Goal: Transaction & Acquisition: Purchase product/service

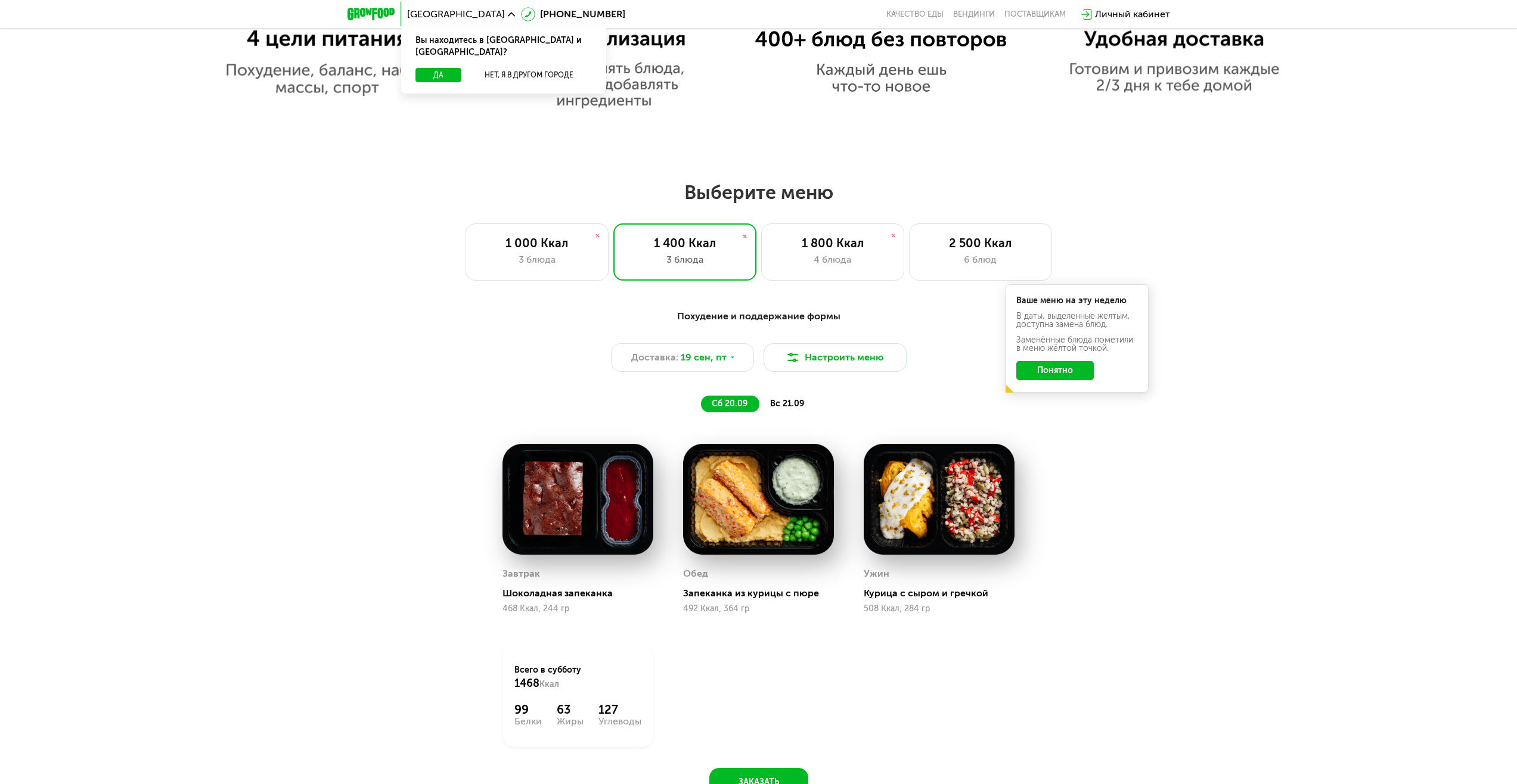
scroll to position [1132, 0]
click at [812, 275] on div "1 800 Ккал 4 блюда" at bounding box center [832, 253] width 143 height 57
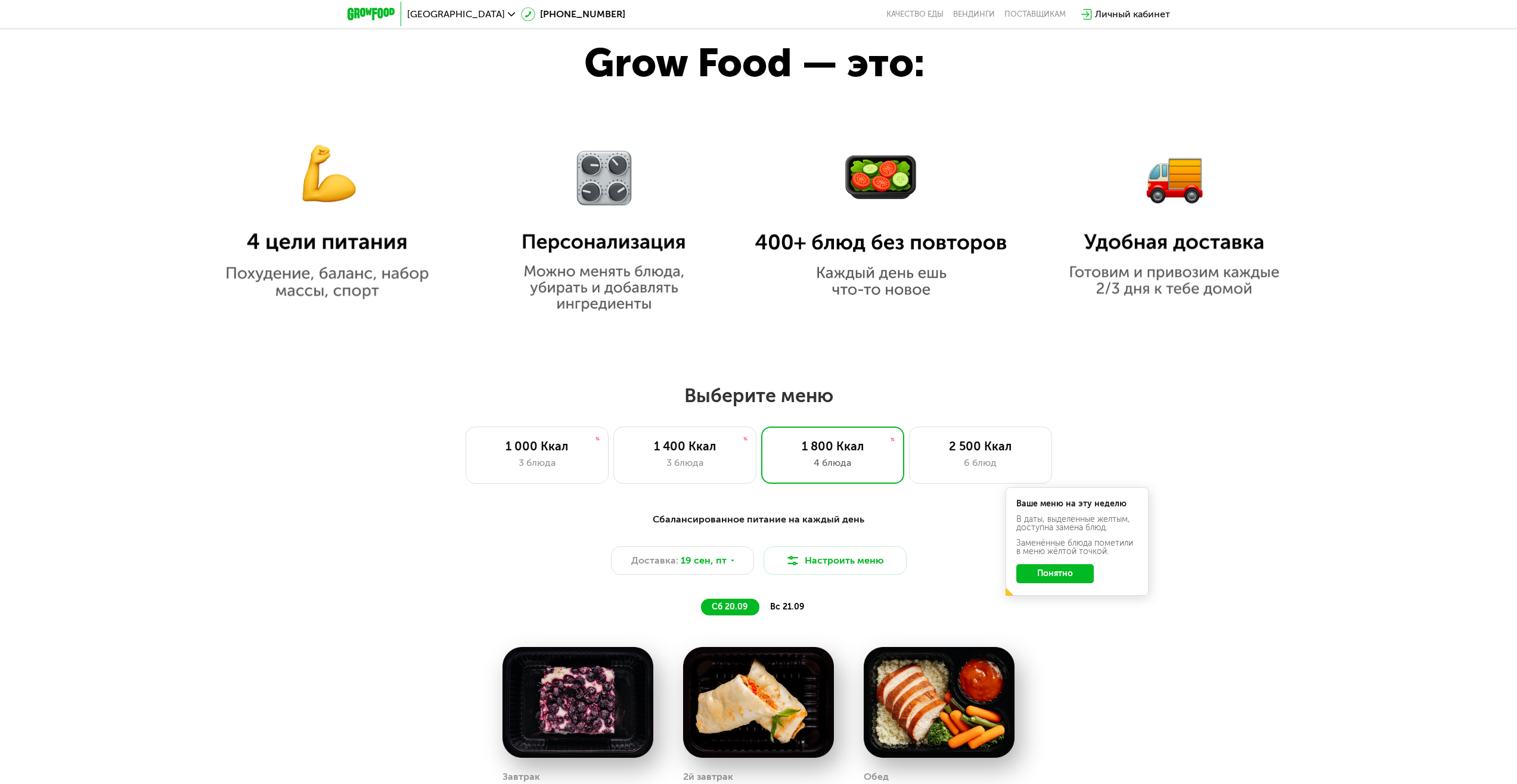
scroll to position [953, 0]
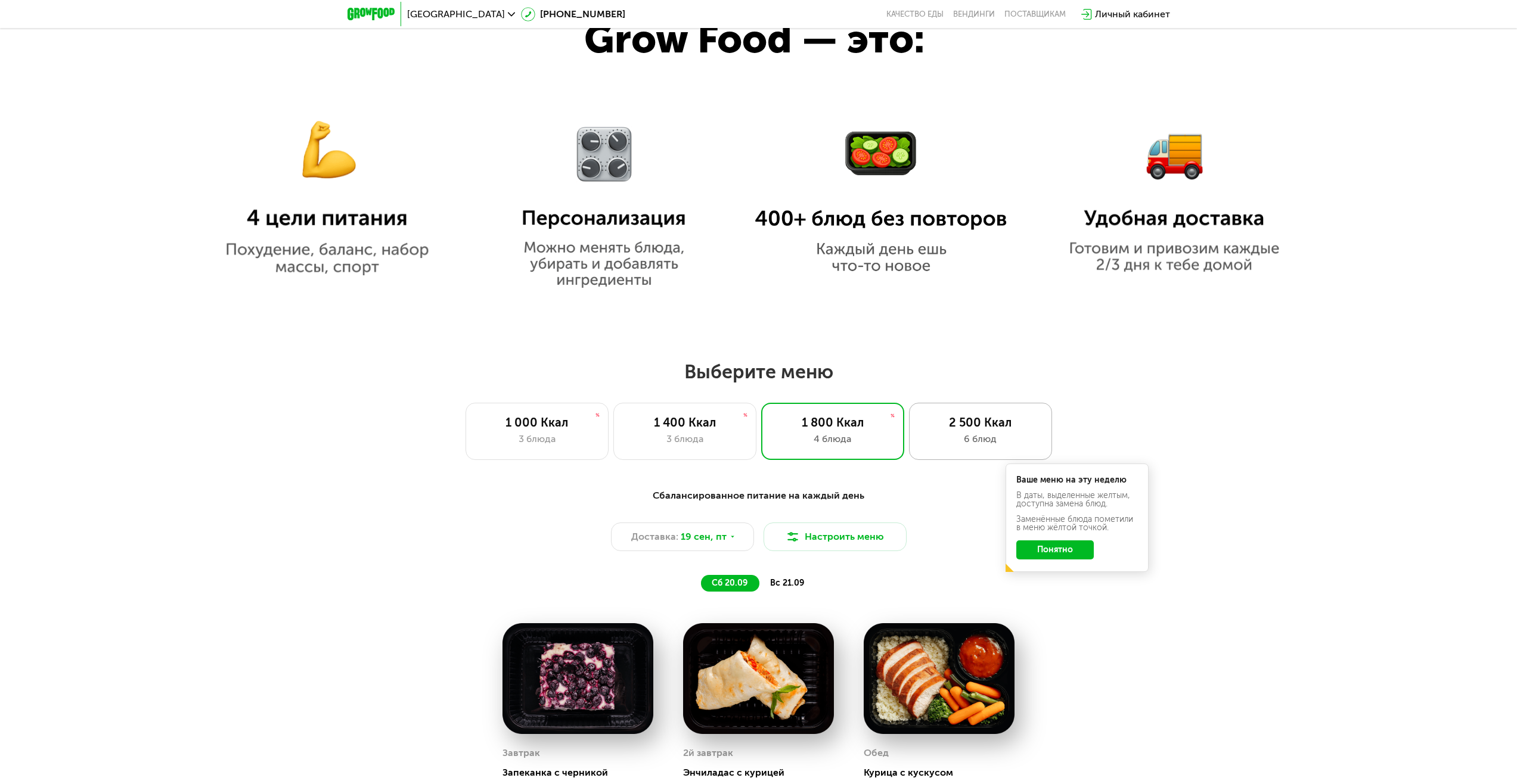
click at [990, 455] on div "2 500 Ккал 6 блюд" at bounding box center [980, 431] width 143 height 57
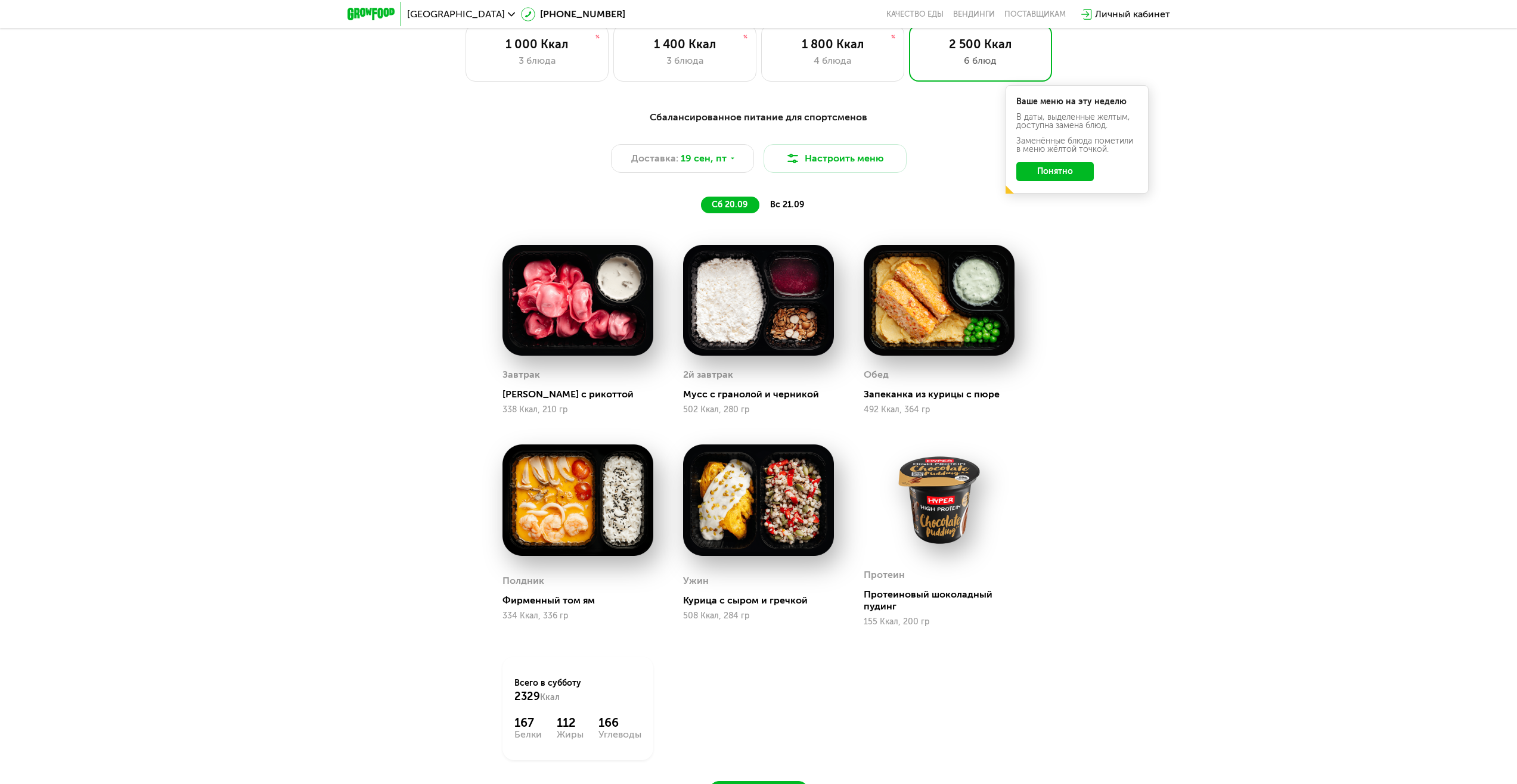
scroll to position [1311, 0]
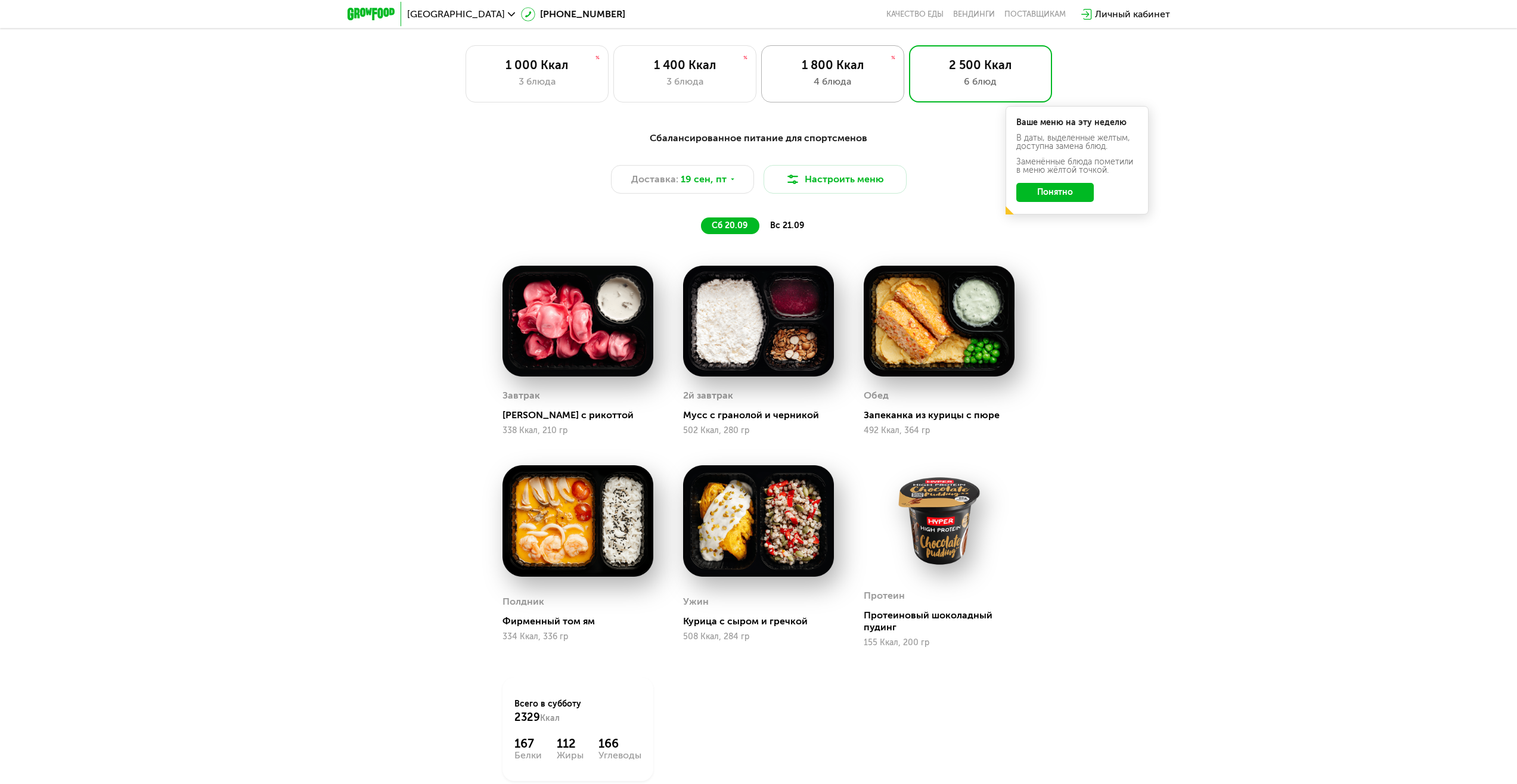
click at [805, 95] on div "1 800 Ккал 4 блюда" at bounding box center [832, 74] width 143 height 57
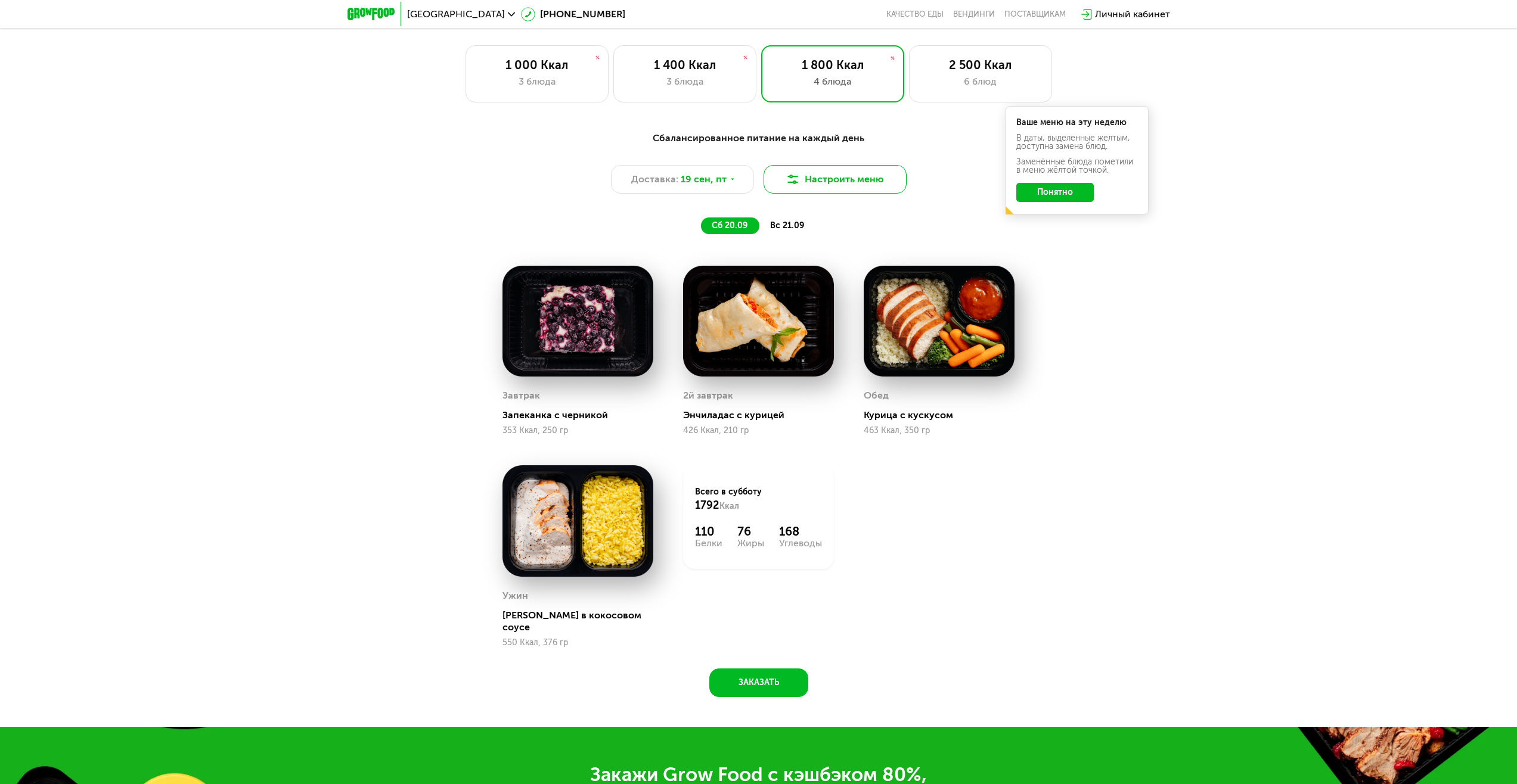
click at [793, 176] on img at bounding box center [793, 179] width 15 height 15
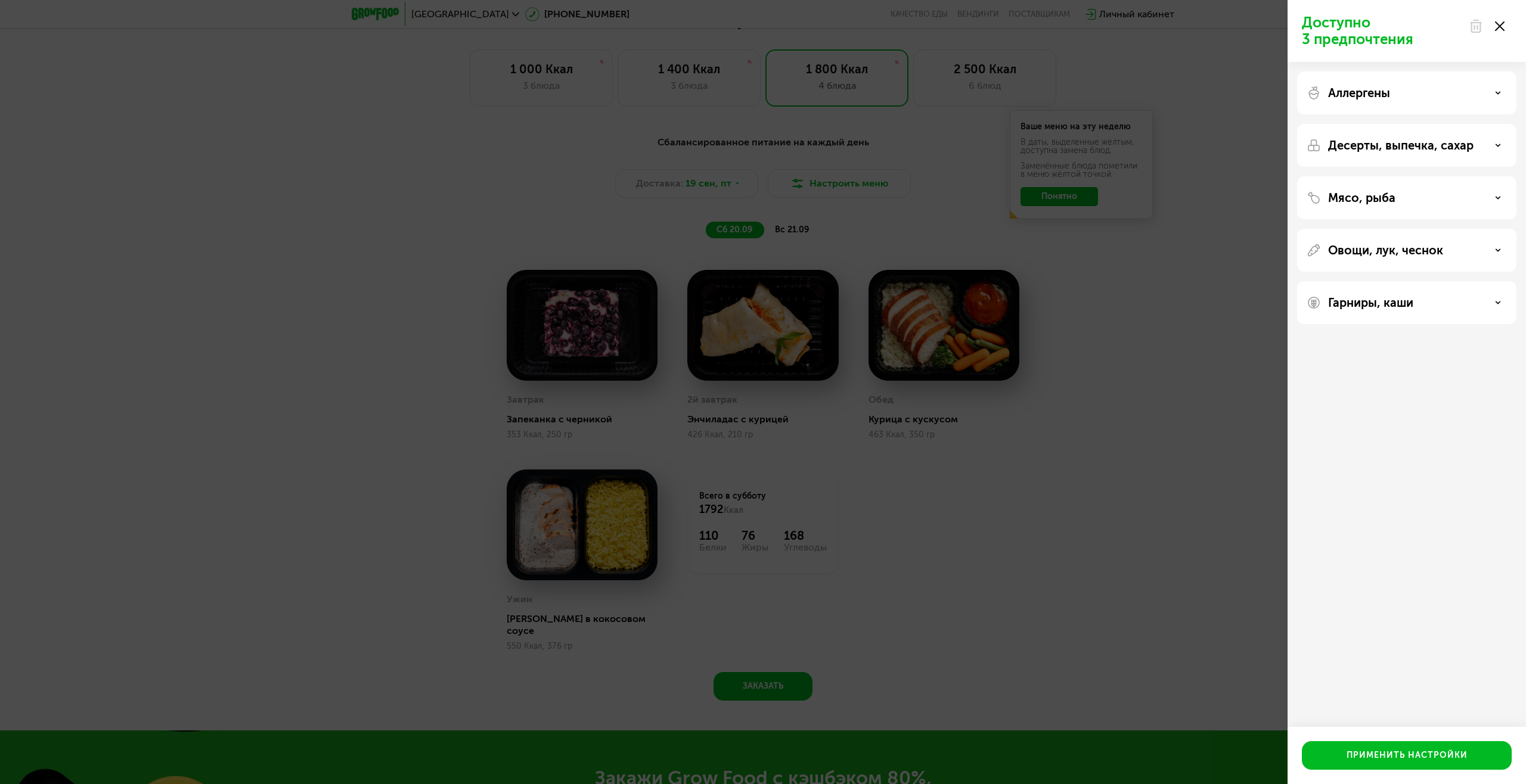
click at [1197, 148] on div "Доступно 3 предпочтения Аллергены Десерты, выпечка, сахар Мясо, рыба Овощи, лук…" at bounding box center [763, 392] width 1526 height 784
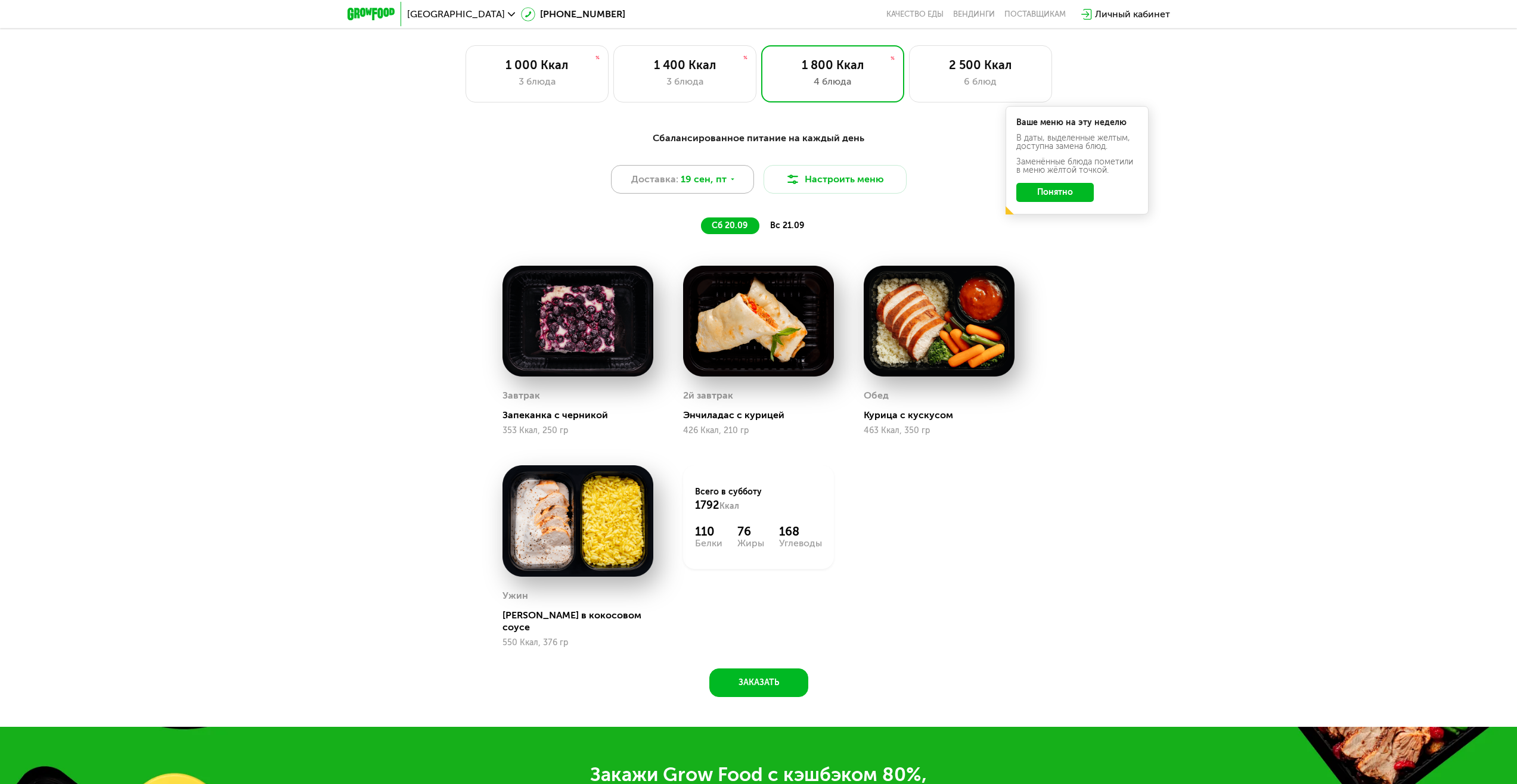
click at [697, 186] on span "19 сен, пт" at bounding box center [704, 179] width 46 height 15
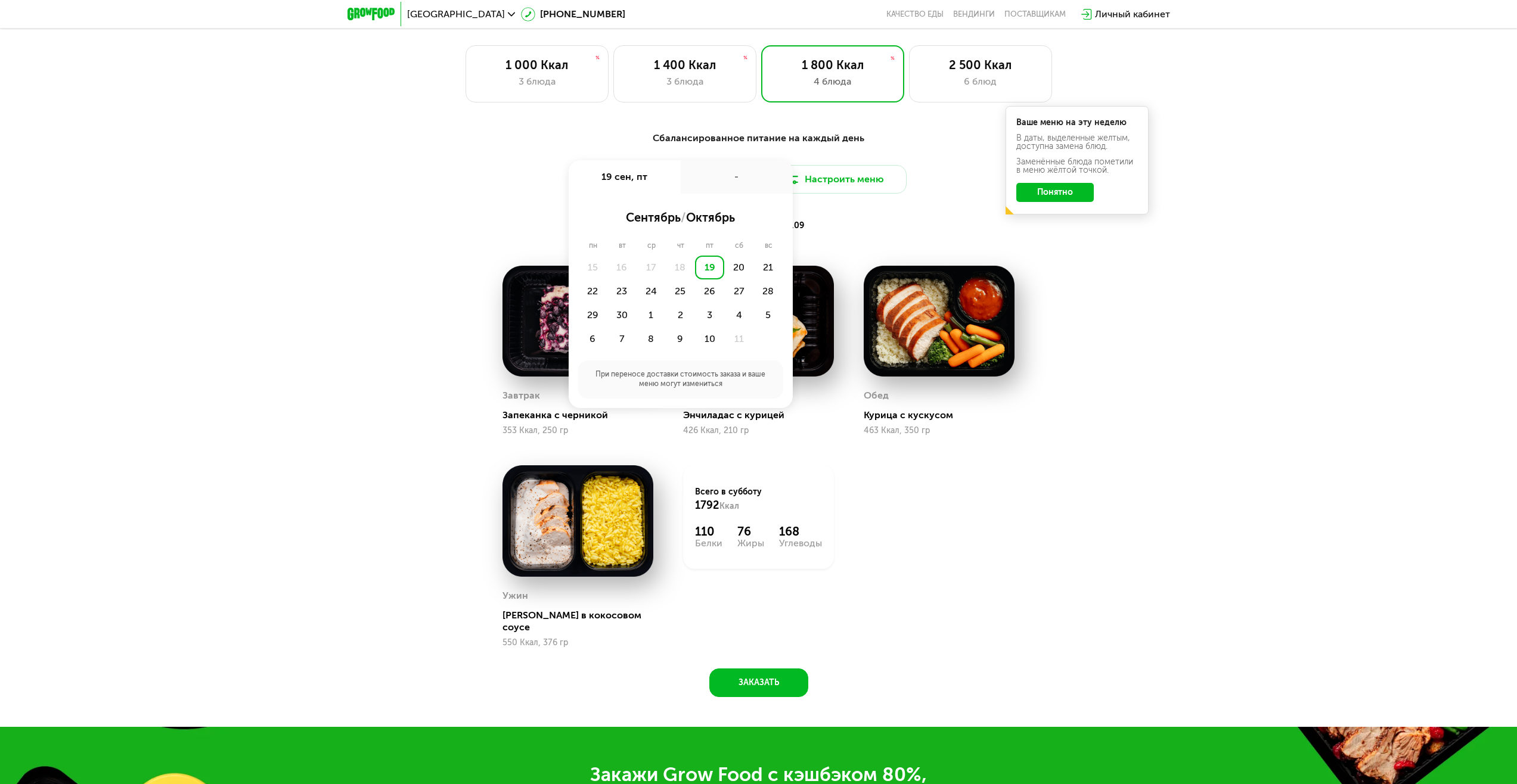
click at [697, 187] on div "-" at bounding box center [736, 177] width 112 height 33
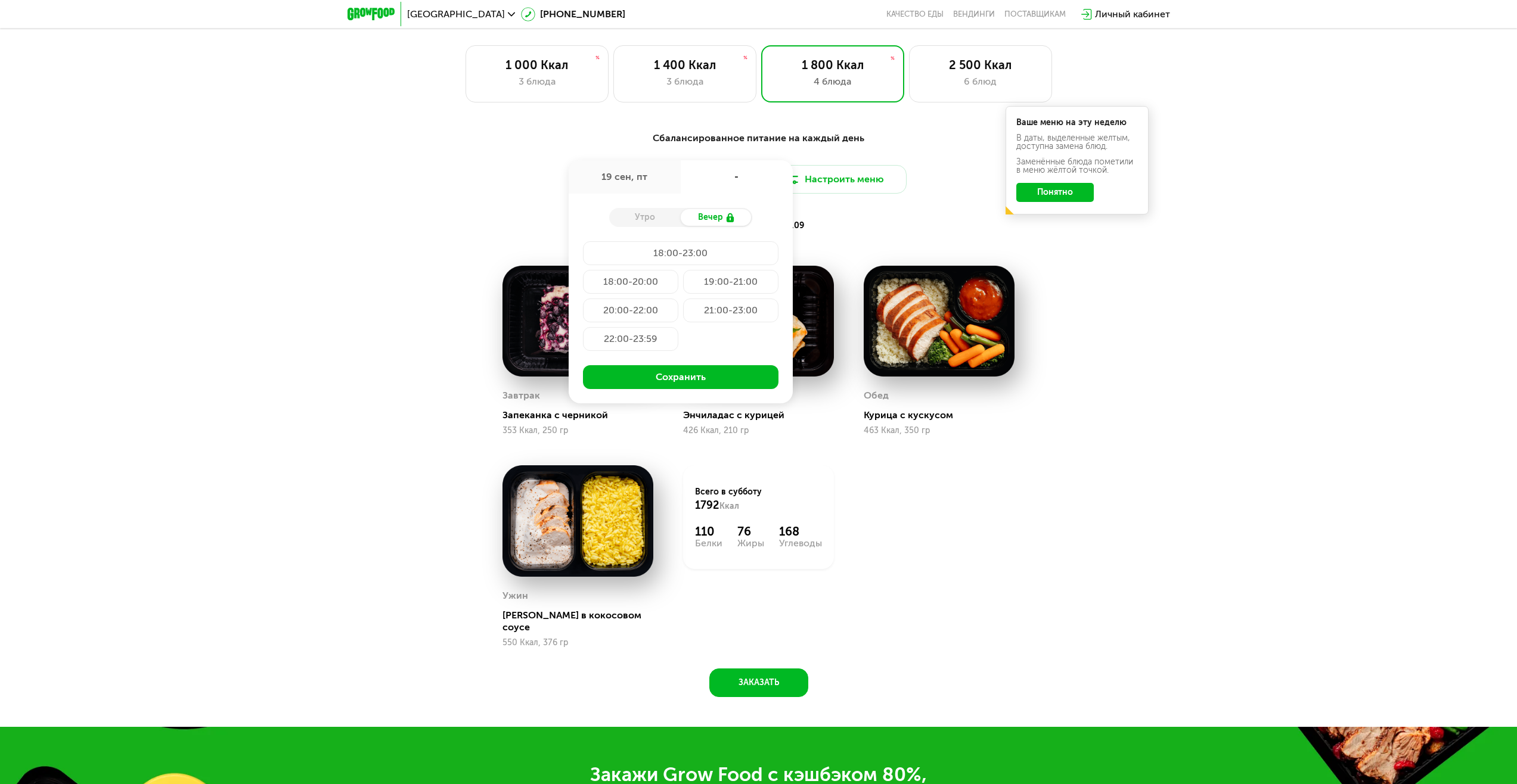
click at [1065, 229] on div "Сбалансированное питание на каждый день Доставка: [DATE] сен, пт - Утро Вечер 1…" at bounding box center [758, 182] width 706 height 103
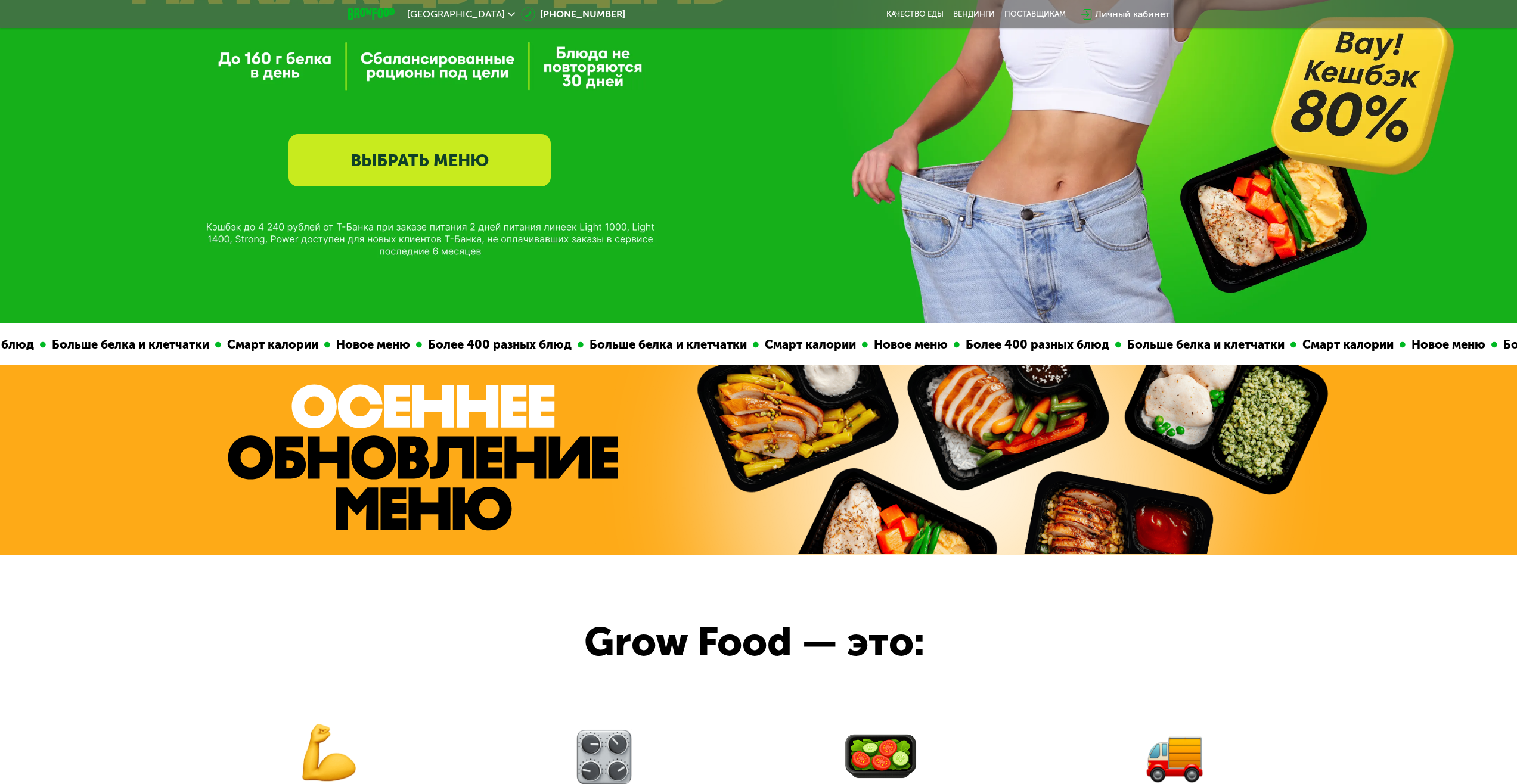
scroll to position [119, 0]
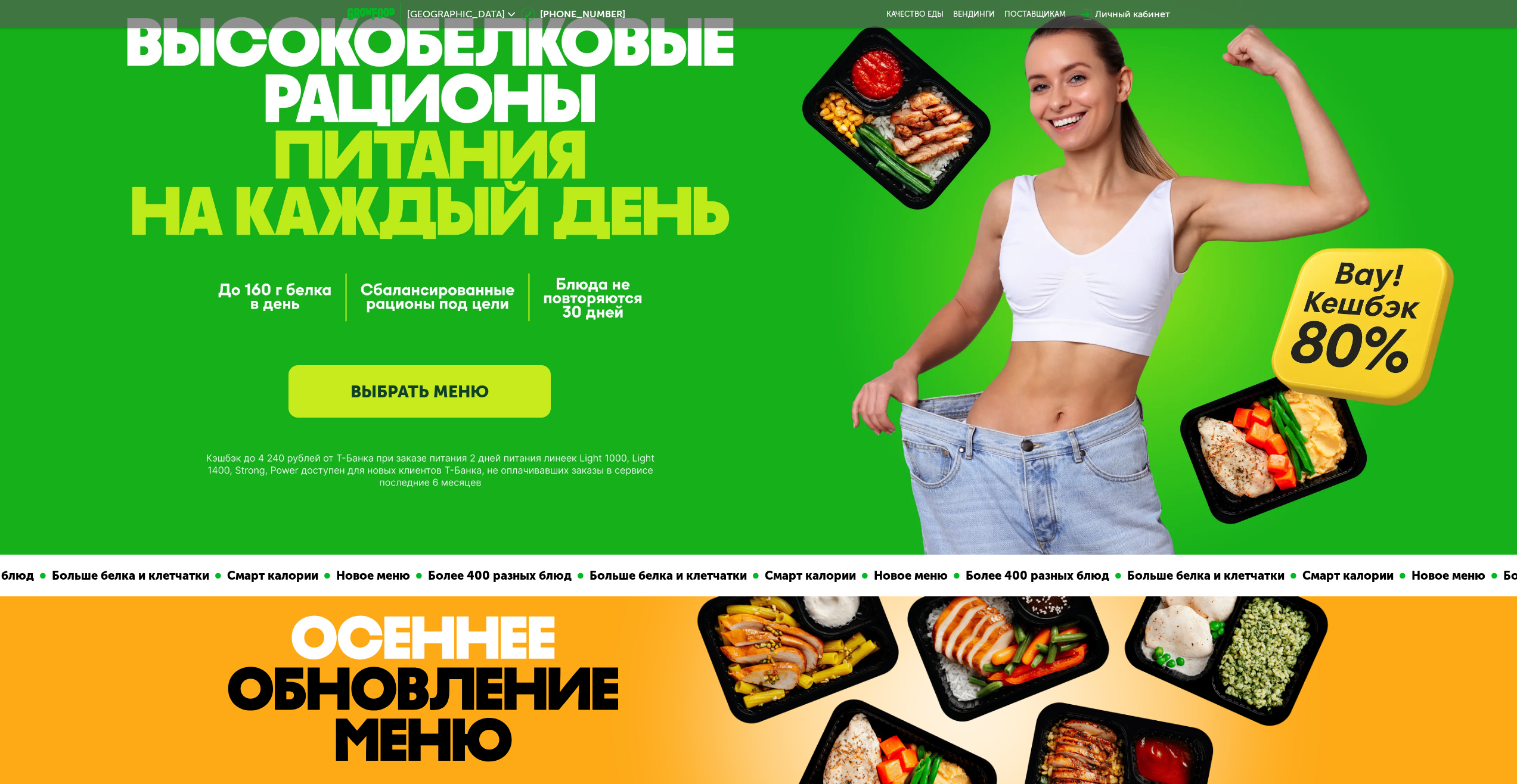
click at [449, 406] on link "ВЫБРАТЬ МЕНЮ" at bounding box center [419, 391] width 262 height 52
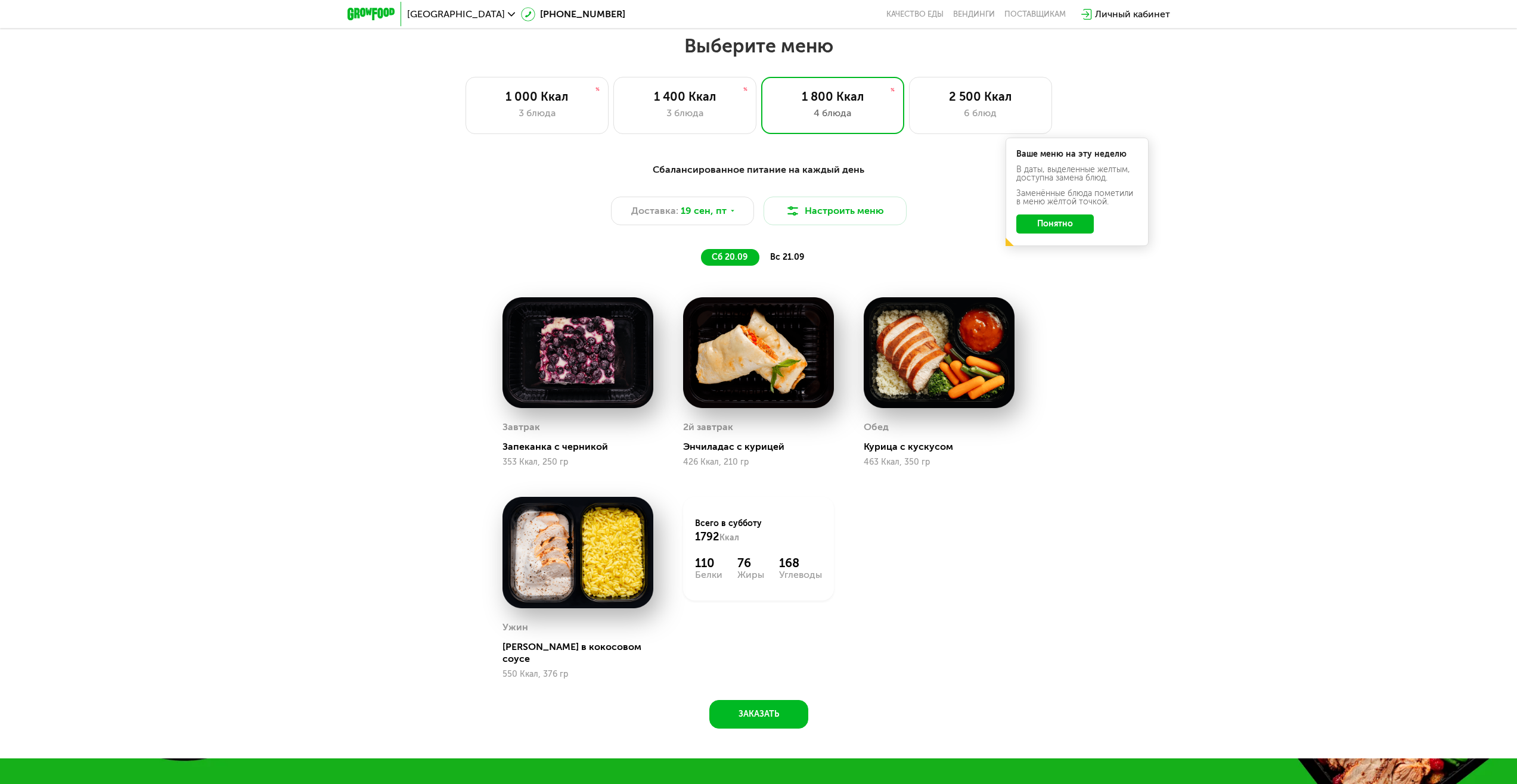
scroll to position [1289, 0]
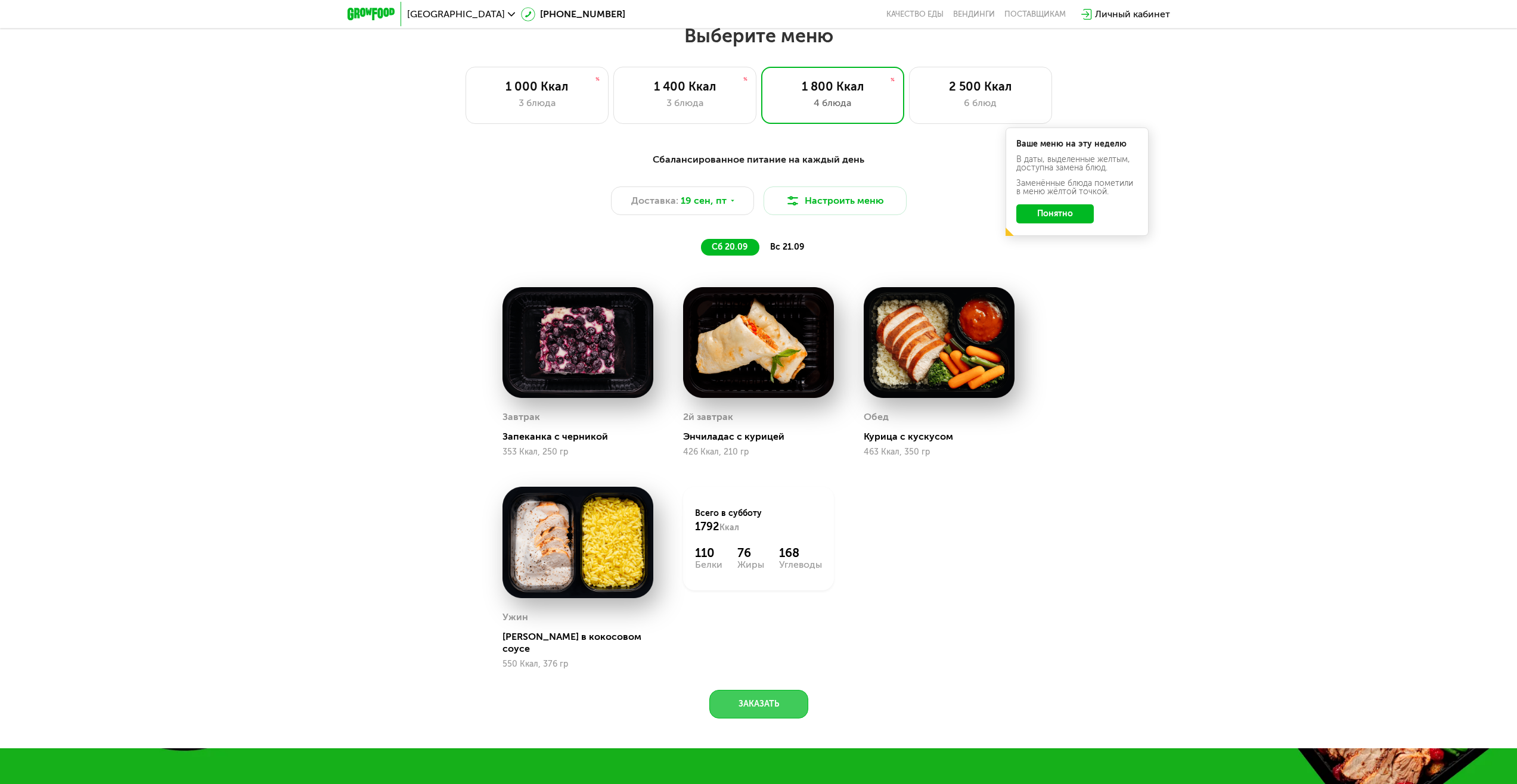
click at [756, 694] on button "Заказать" at bounding box center [758, 704] width 99 height 28
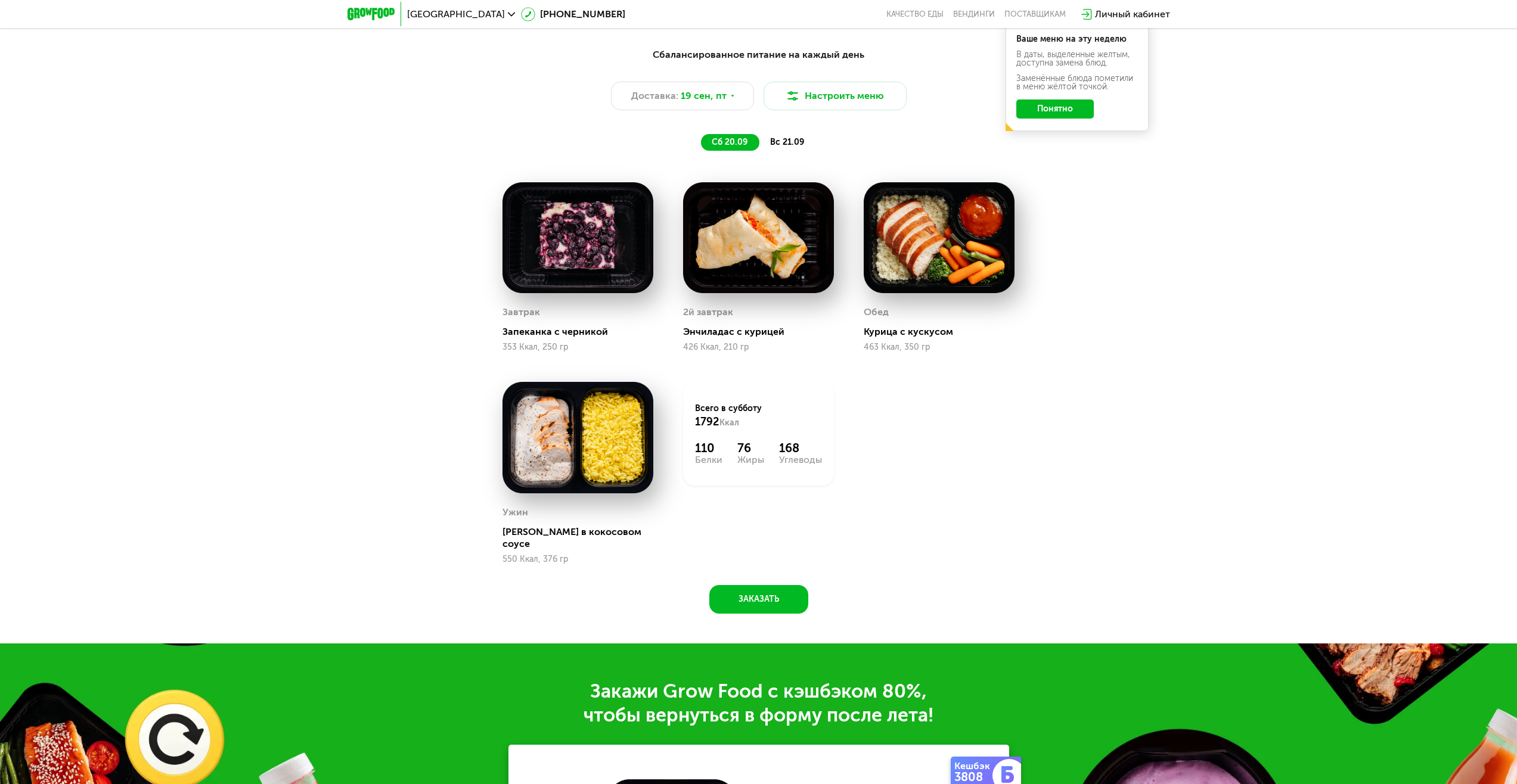
scroll to position [1314, 0]
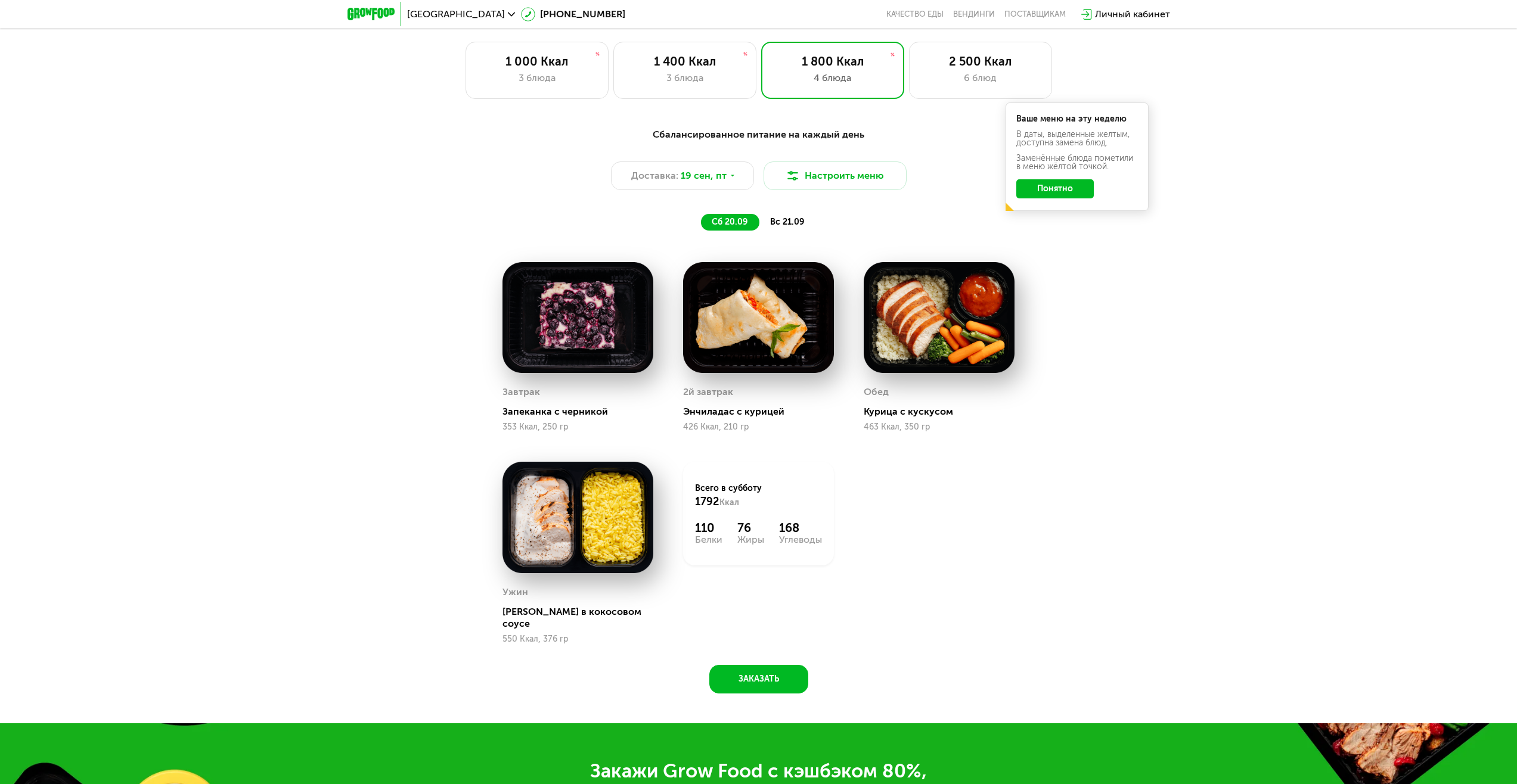
click at [791, 225] on span "вс 21.09" at bounding box center [787, 222] width 34 height 10
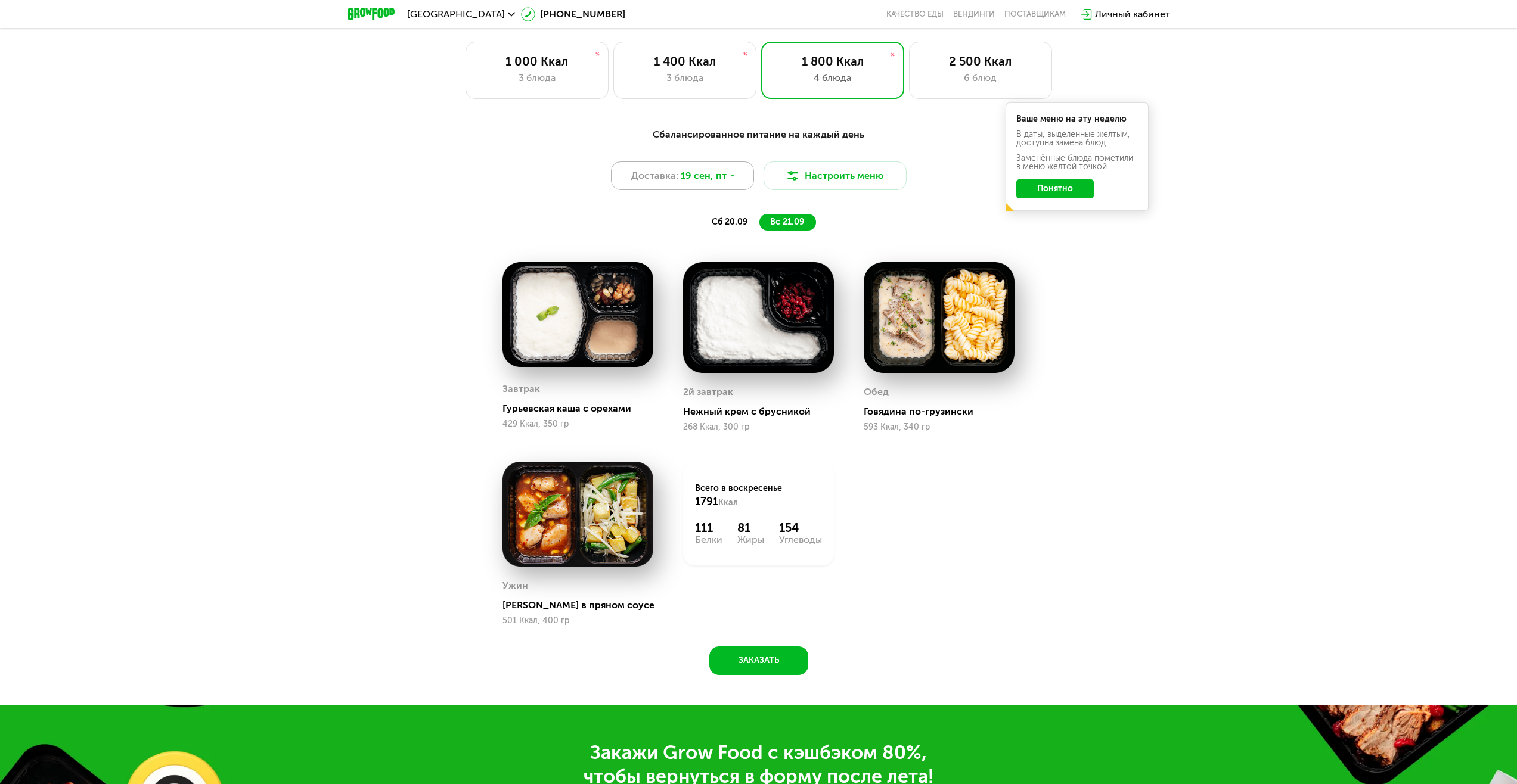
click at [726, 184] on div "Доставка: [DATE]" at bounding box center [683, 176] width 143 height 28
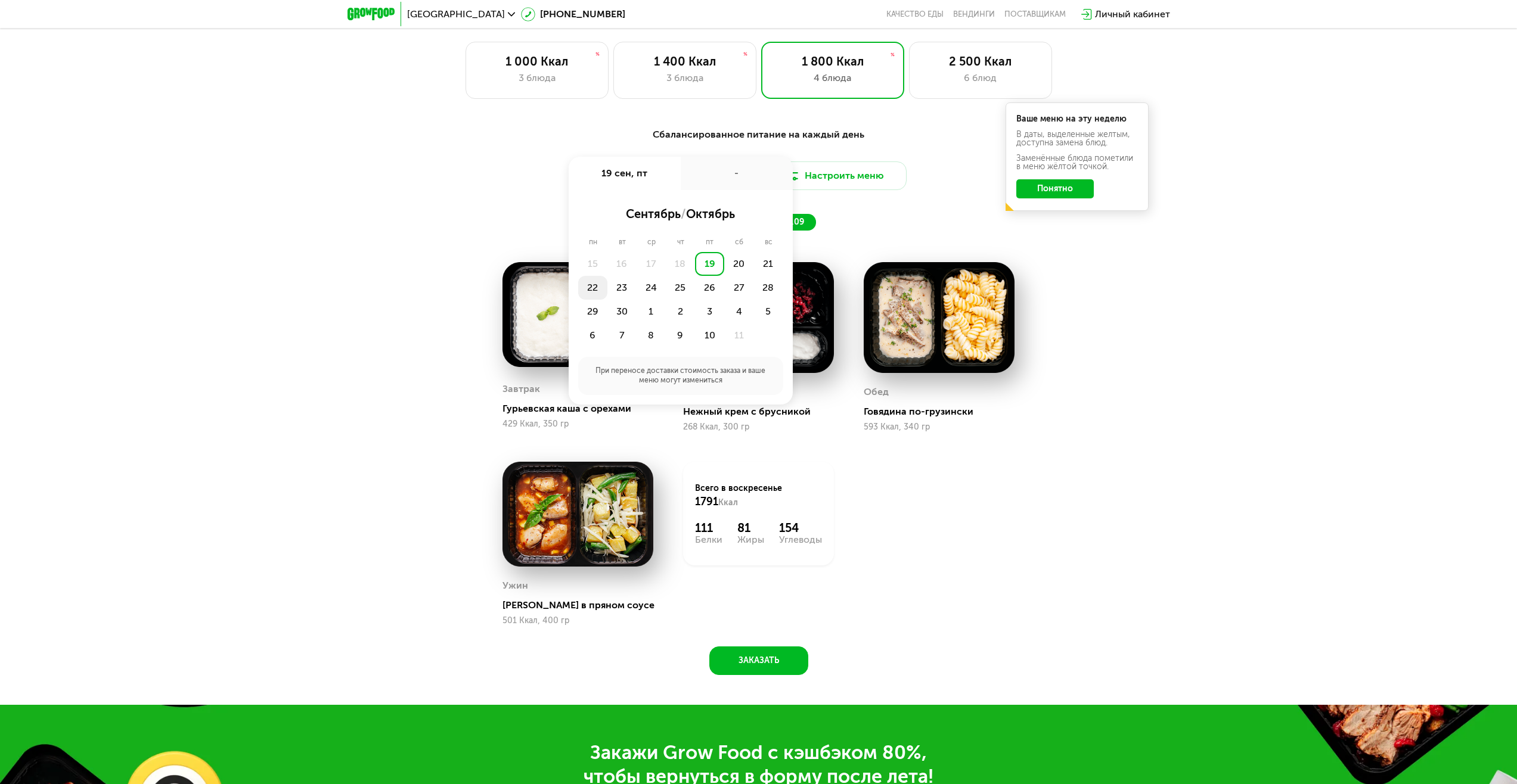
click at [591, 287] on div "22" at bounding box center [593, 288] width 29 height 24
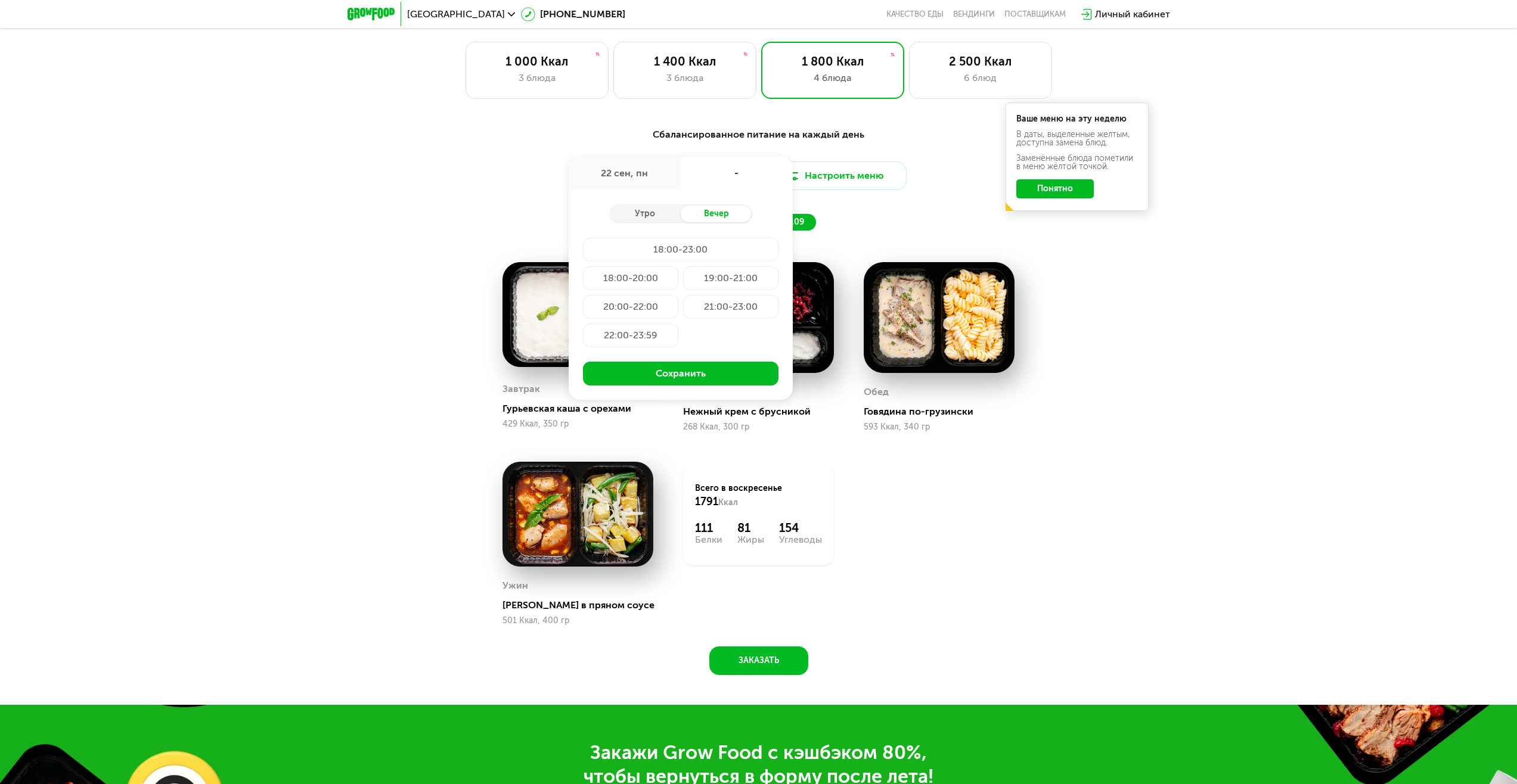
click at [952, 226] on div "сб 20.09 вс 21.09" at bounding box center [758, 222] width 495 height 16
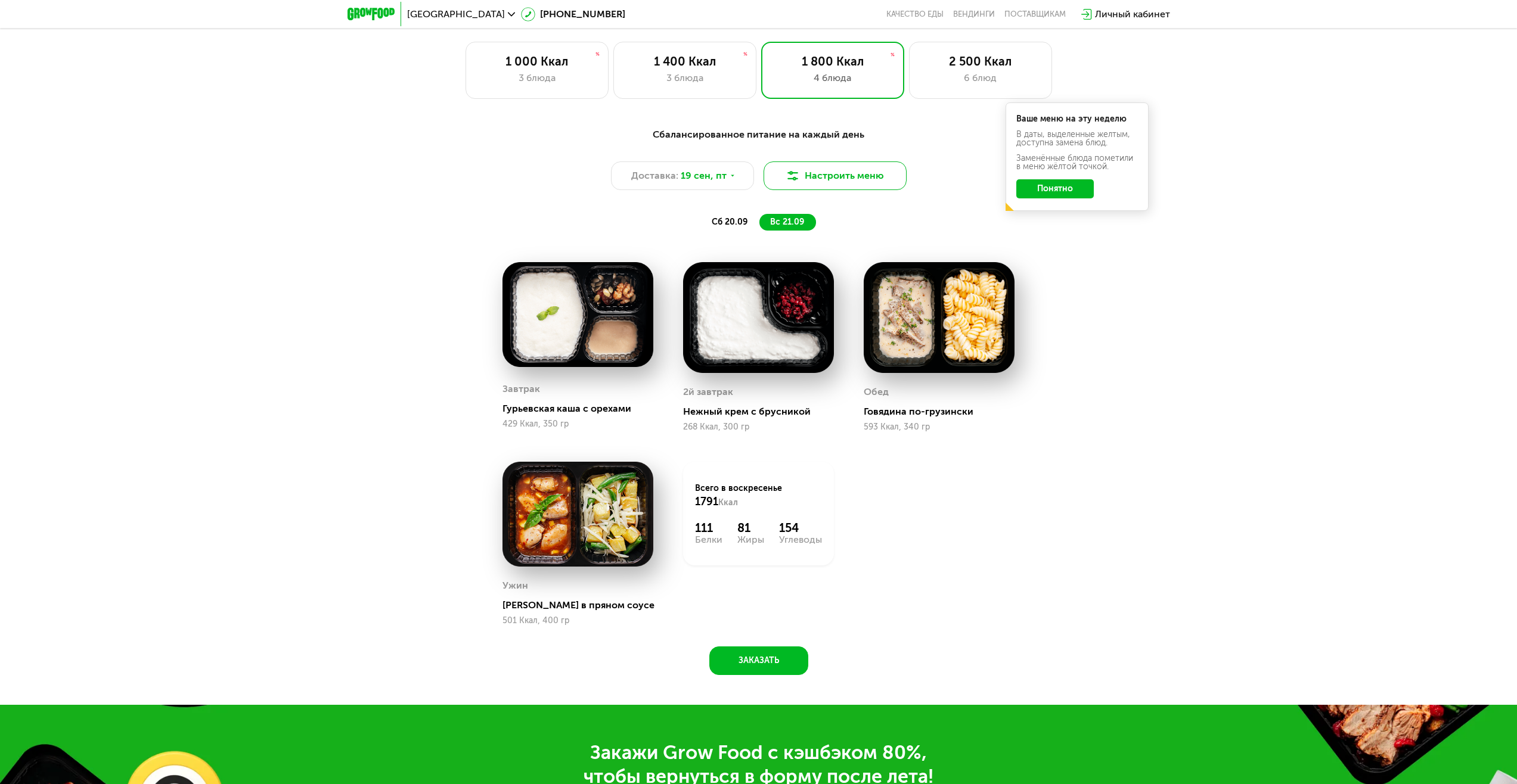
click at [807, 187] on button "Настроить меню" at bounding box center [835, 176] width 143 height 28
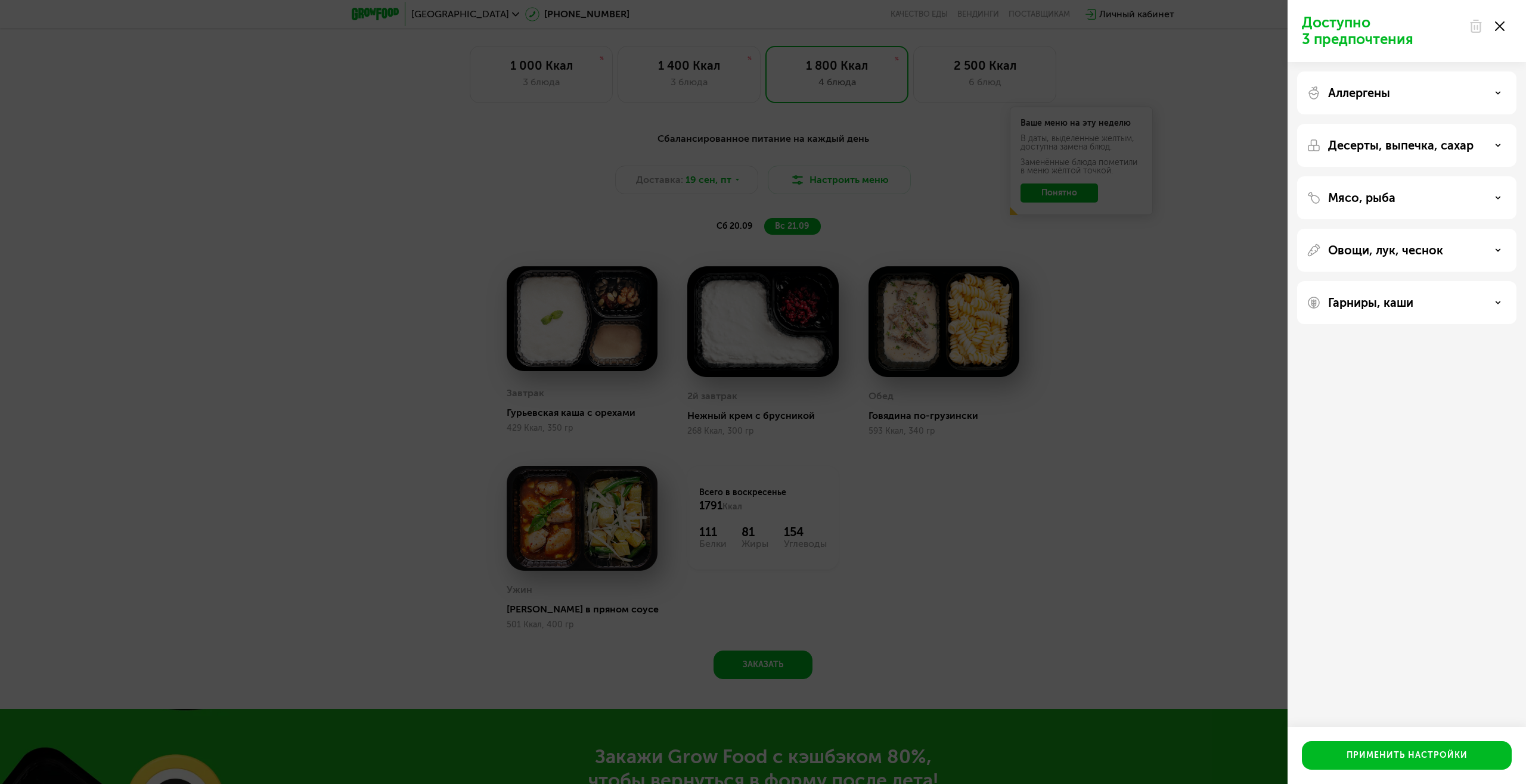
click at [1021, 206] on div "Доступно 3 предпочтения Аллергены Десерты, выпечка, сахар Мясо, рыба Овощи, лук…" at bounding box center [763, 392] width 1526 height 784
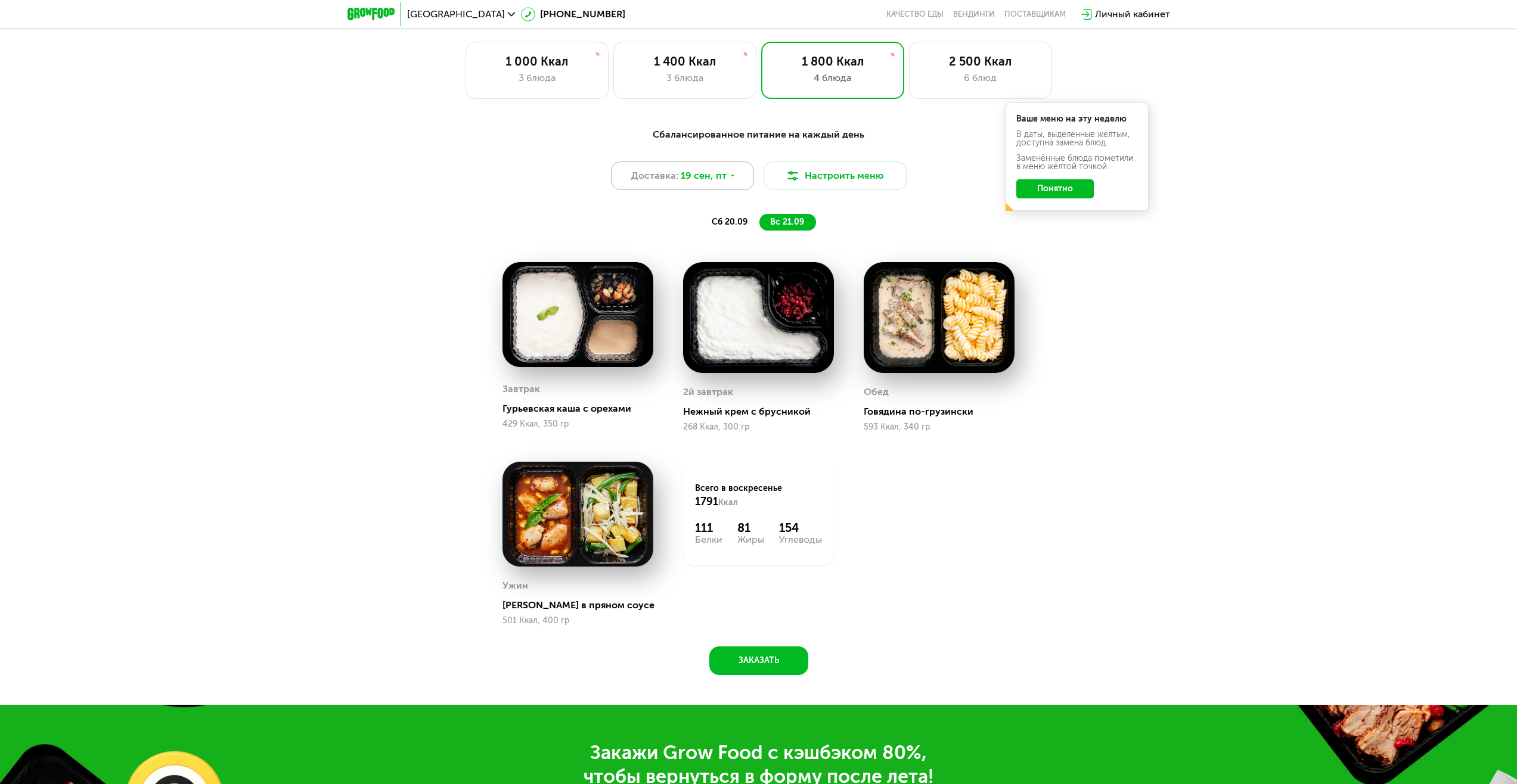
click at [736, 184] on div "Доставка: [DATE]" at bounding box center [683, 176] width 143 height 28
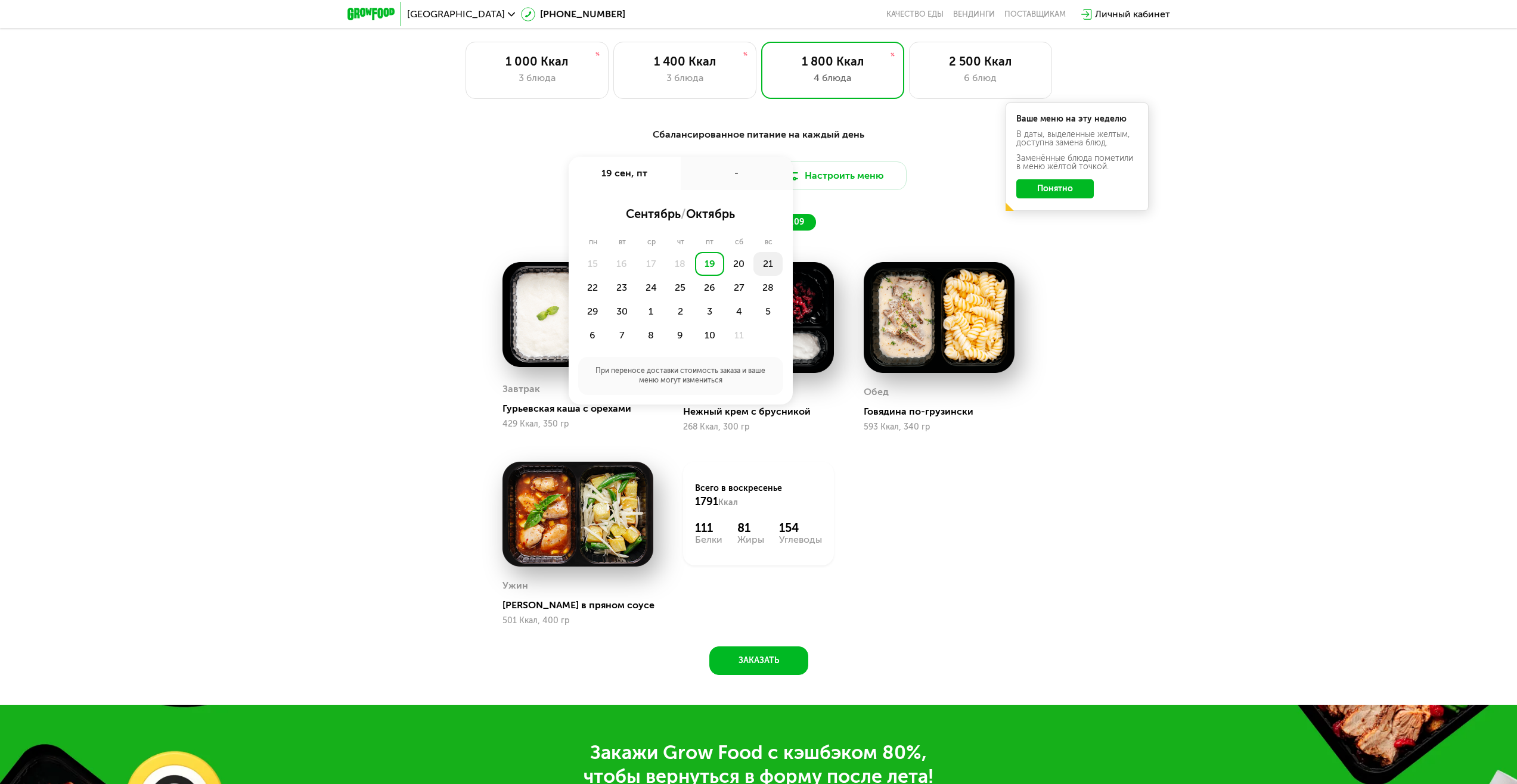
click at [763, 267] on div "21" at bounding box center [768, 264] width 29 height 24
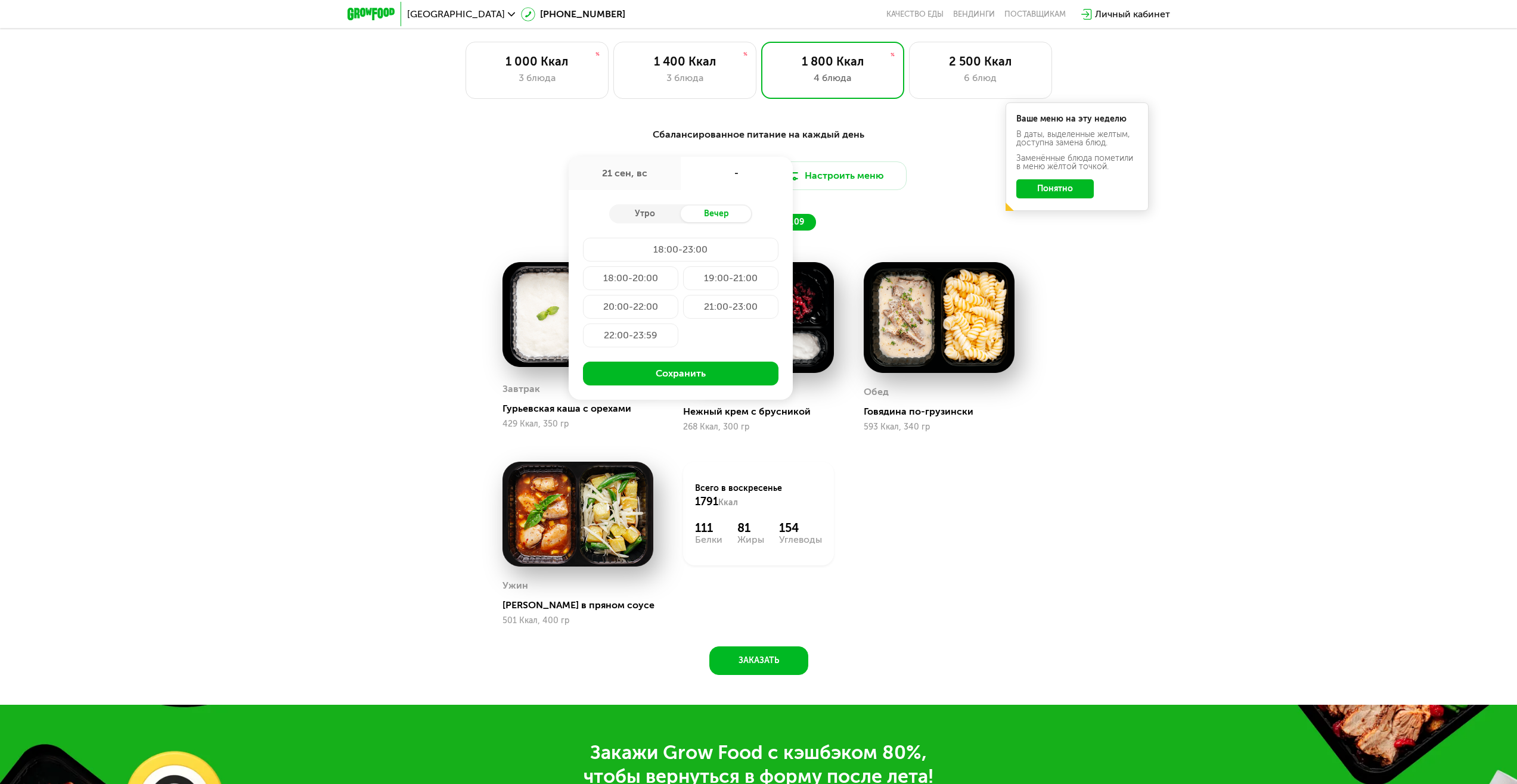
click at [648, 282] on div "18:00-20:00" at bounding box center [630, 279] width 95 height 24
click at [728, 286] on div "19:00-21:00" at bounding box center [731, 279] width 95 height 24
click at [619, 309] on div "20:00-22:00" at bounding box center [630, 307] width 95 height 24
click at [655, 375] on button "Сохранить" at bounding box center [680, 373] width 195 height 24
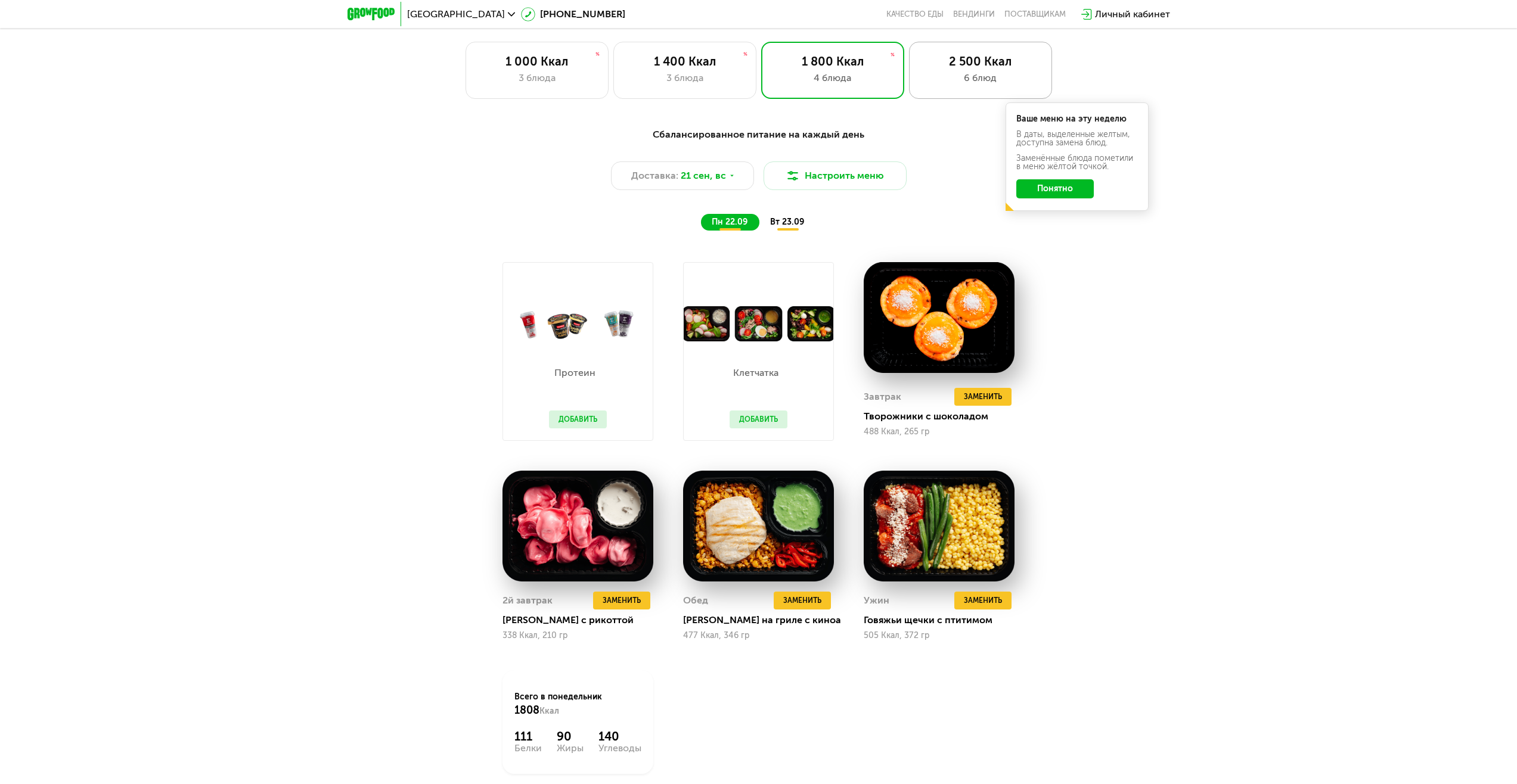
click at [978, 78] on div "6 блюд" at bounding box center [980, 78] width 118 height 15
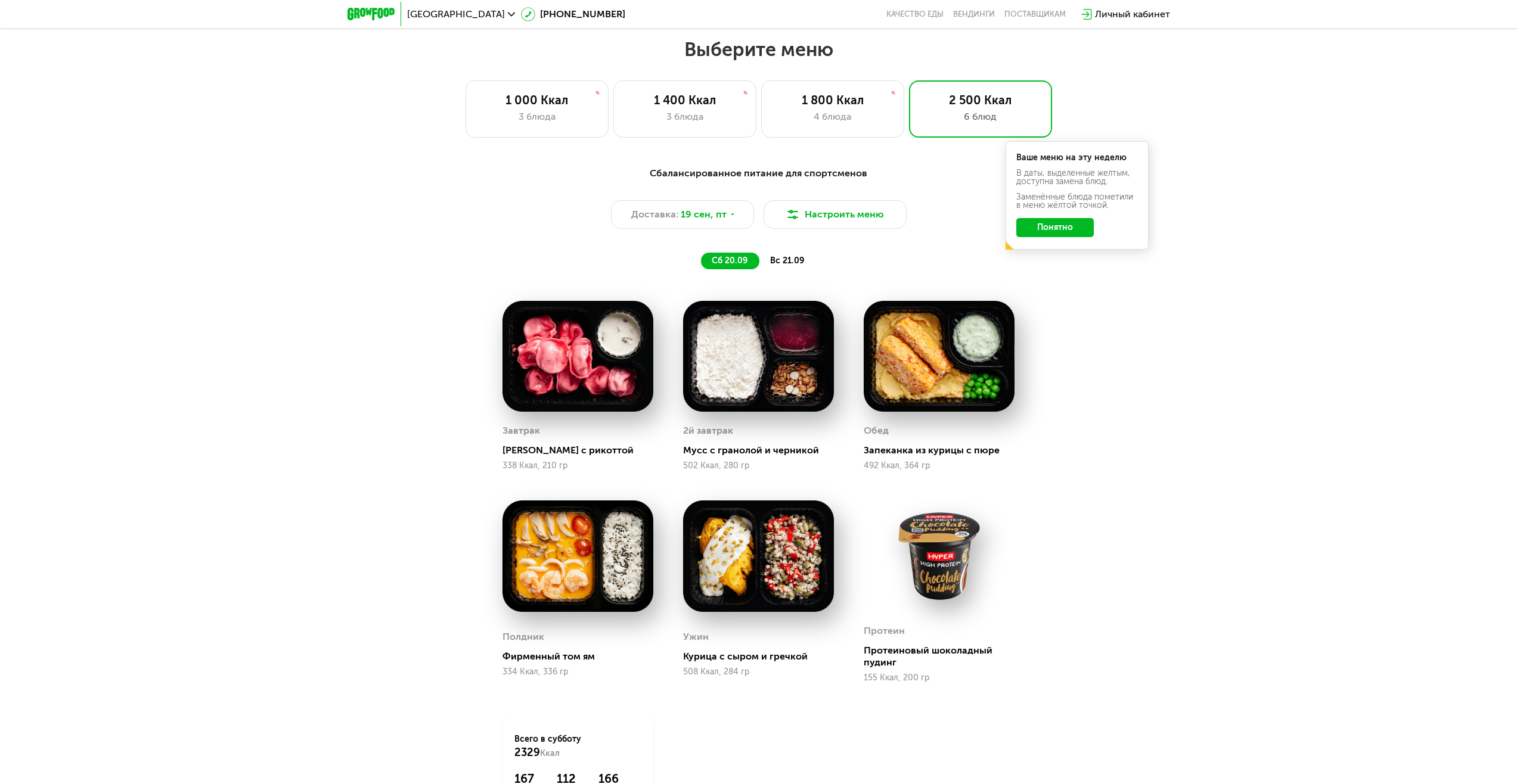
scroll to position [1255, 0]
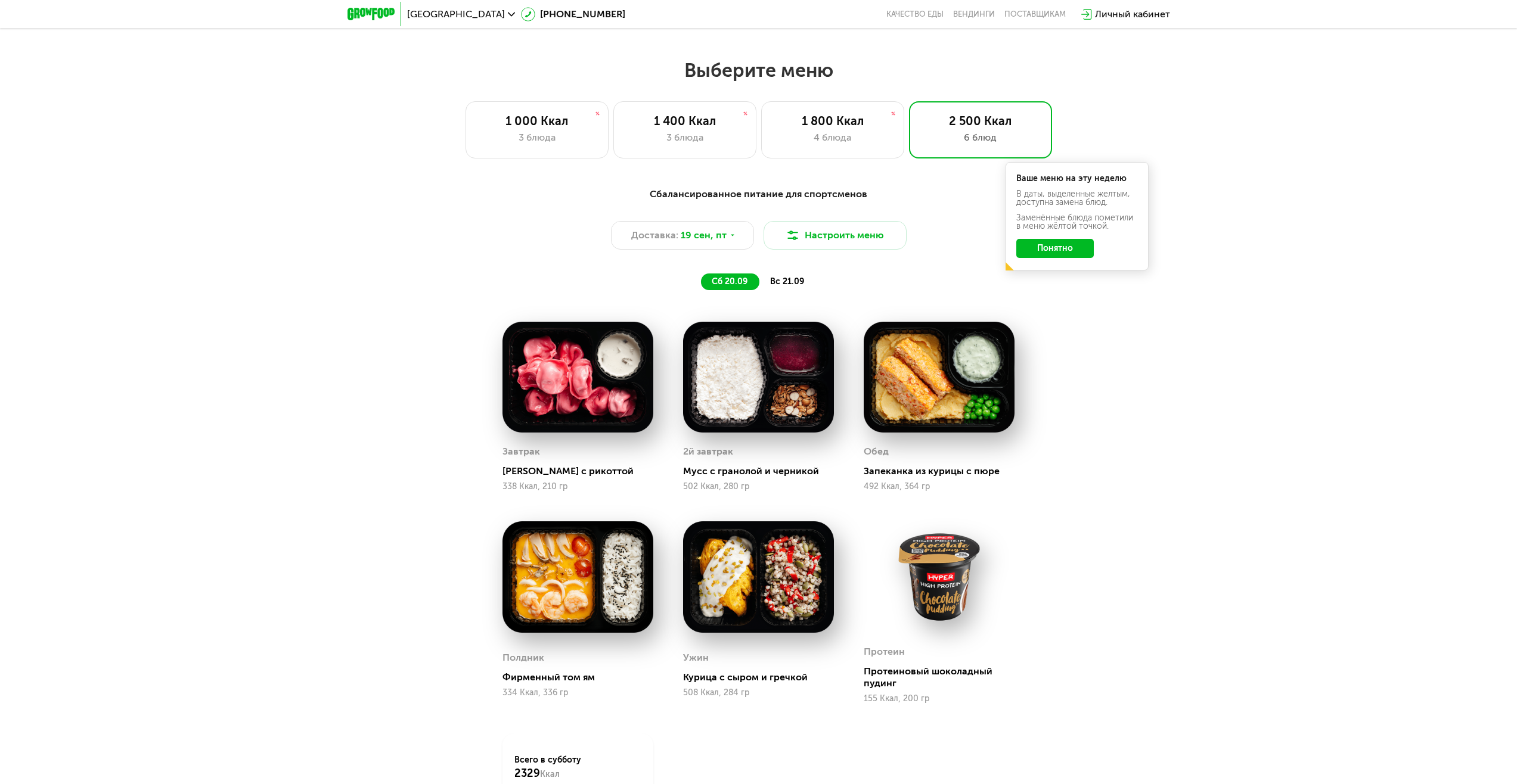
click at [781, 278] on div "вс 21.09" at bounding box center [788, 282] width 57 height 16
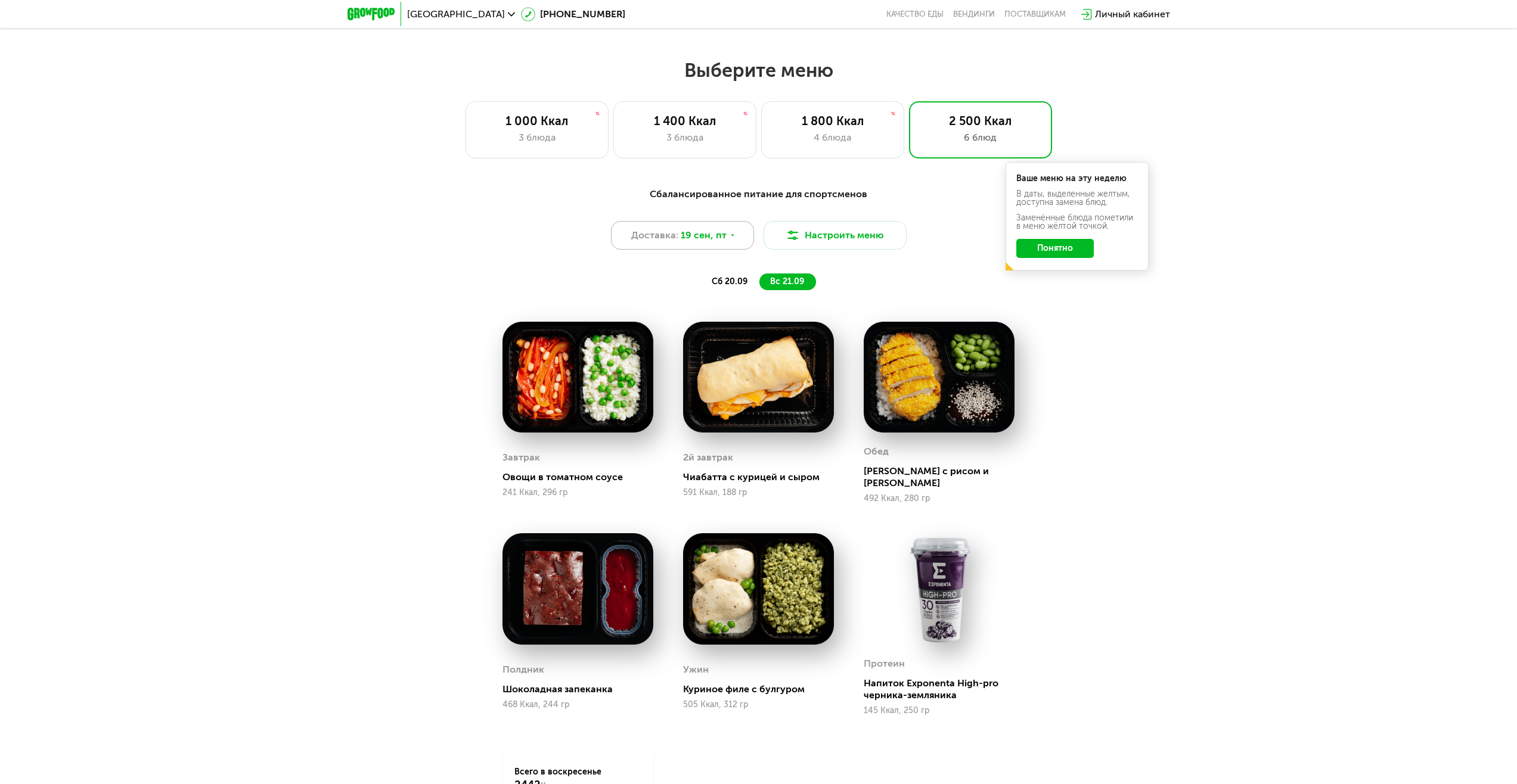
click at [730, 243] on div "Доставка: [DATE]" at bounding box center [683, 235] width 143 height 28
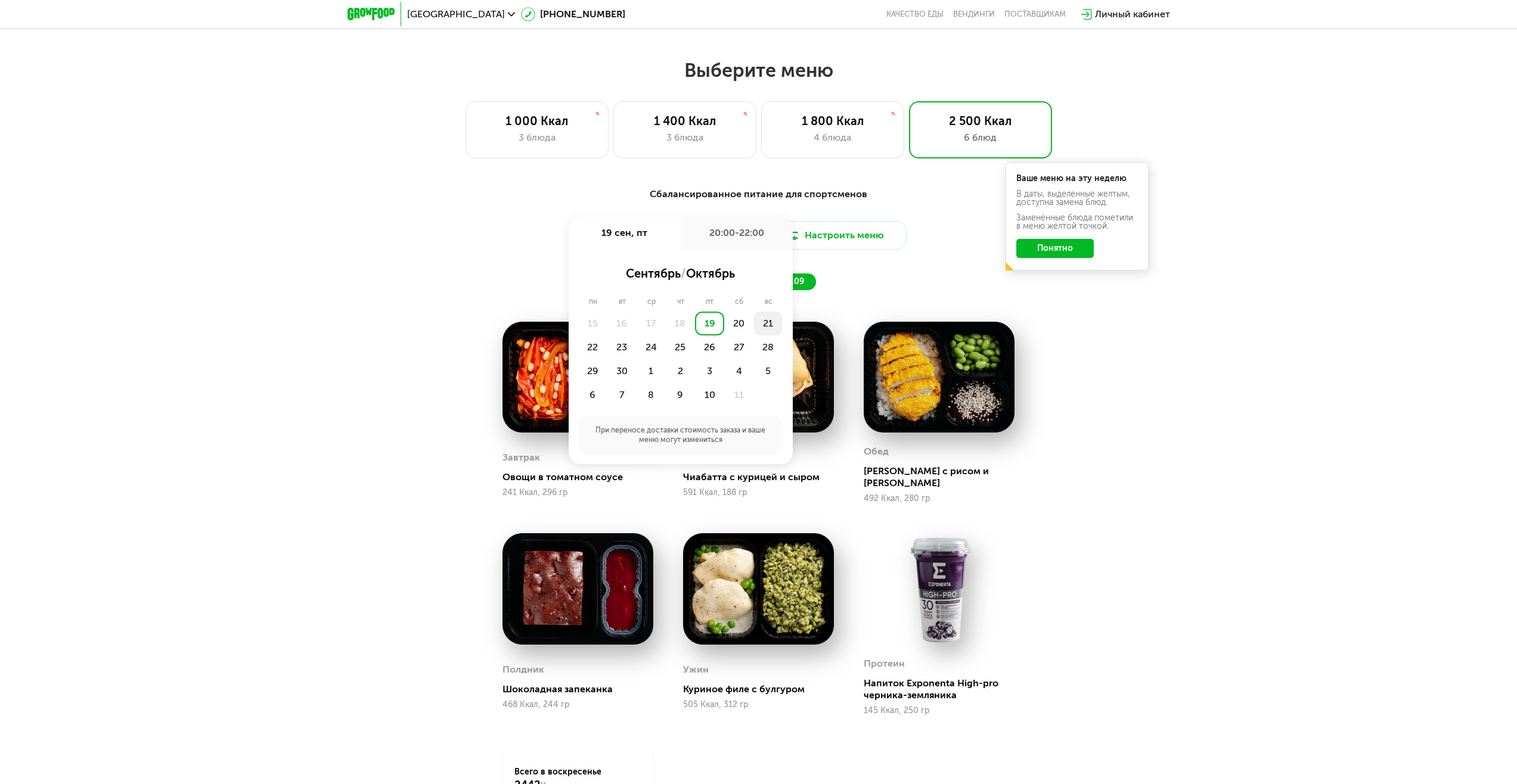
click at [763, 325] on div "21" at bounding box center [768, 323] width 29 height 24
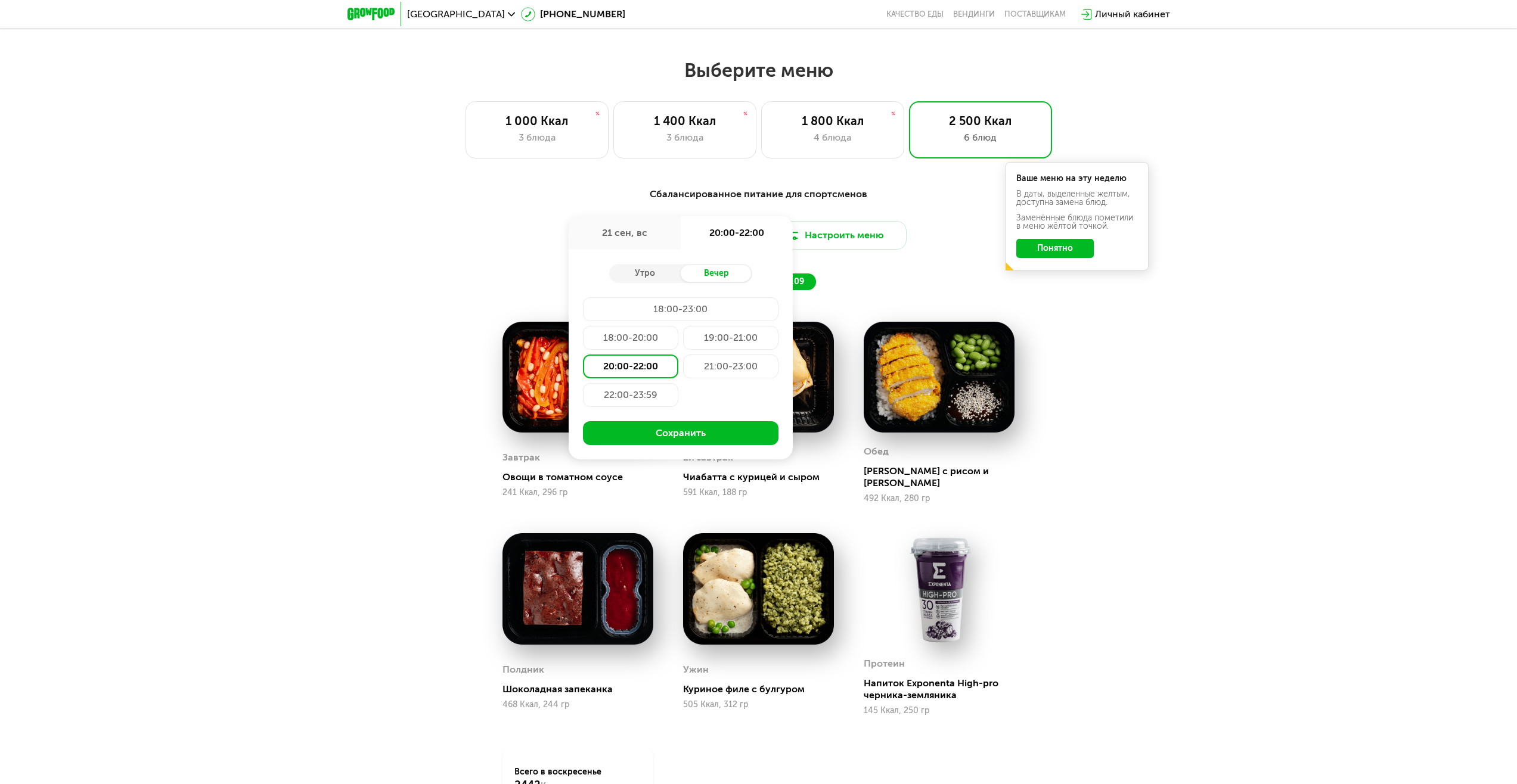
click at [647, 366] on div "20:00-22:00" at bounding box center [630, 366] width 95 height 24
click at [719, 439] on button "Сохранить" at bounding box center [680, 433] width 195 height 24
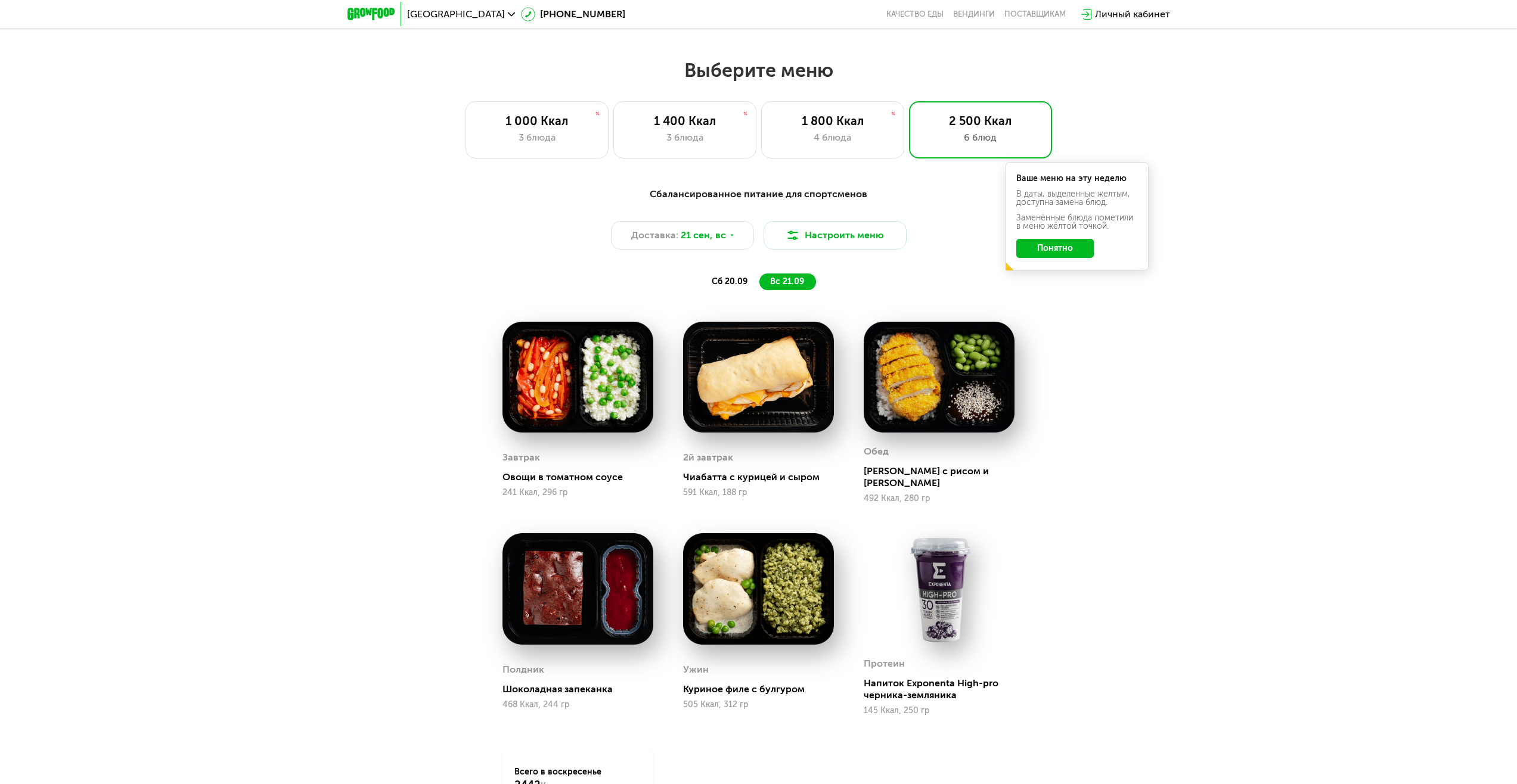
click at [729, 280] on span "сб 20.09" at bounding box center [729, 282] width 36 height 10
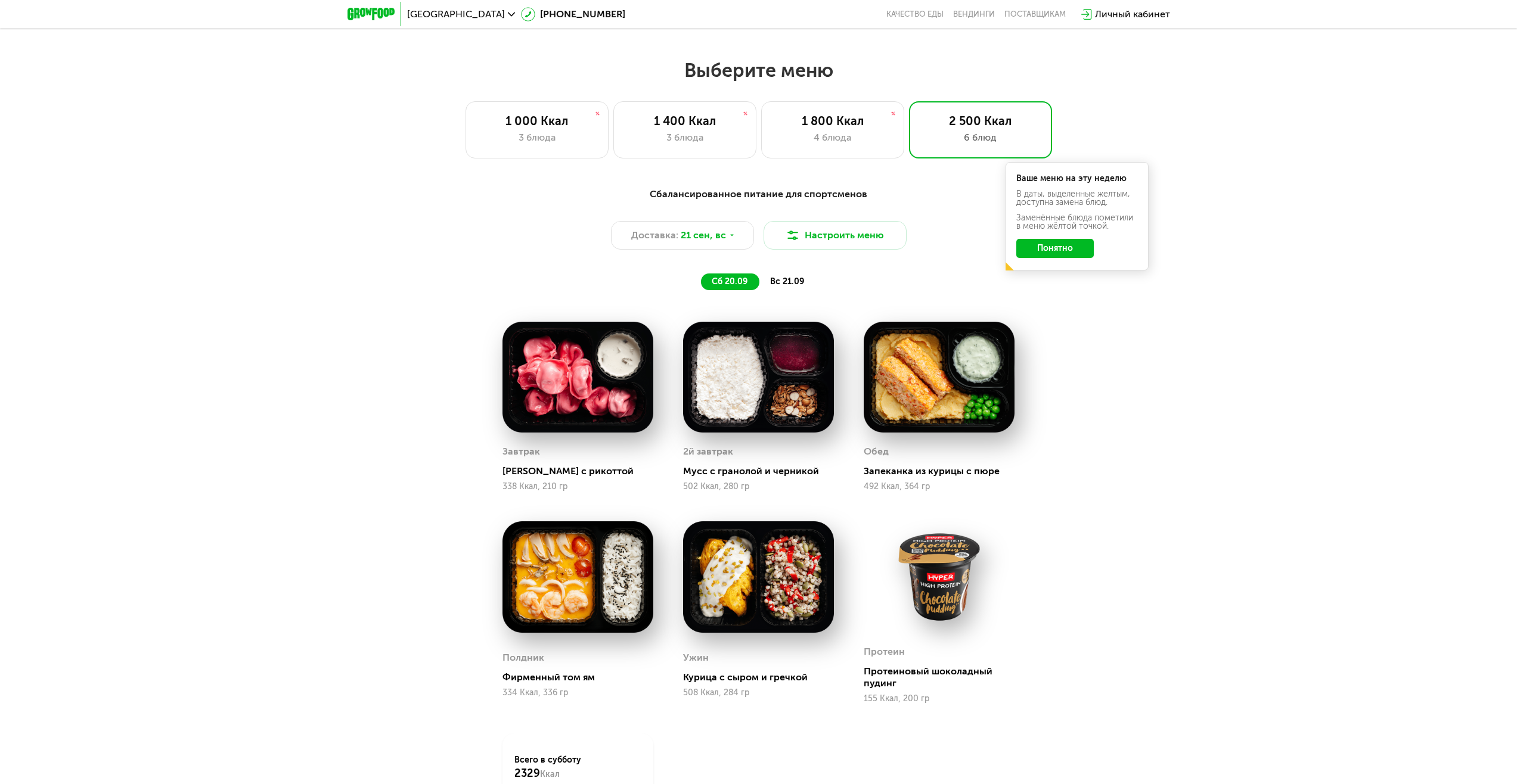
click at [756, 279] on div "сб 20.09" at bounding box center [730, 282] width 58 height 16
click at [796, 284] on span "вс 21.09" at bounding box center [787, 282] width 34 height 10
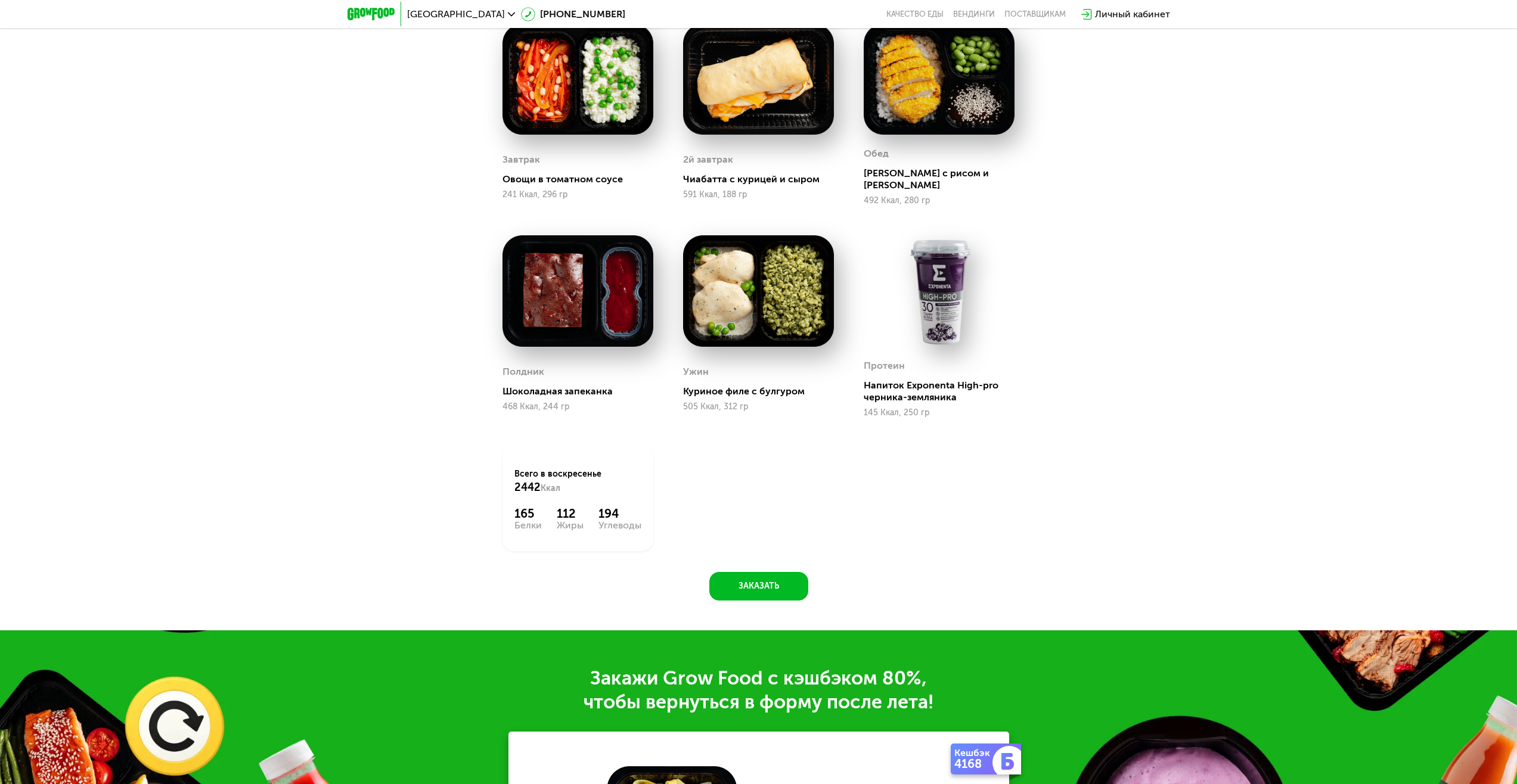
scroll to position [1314, 0]
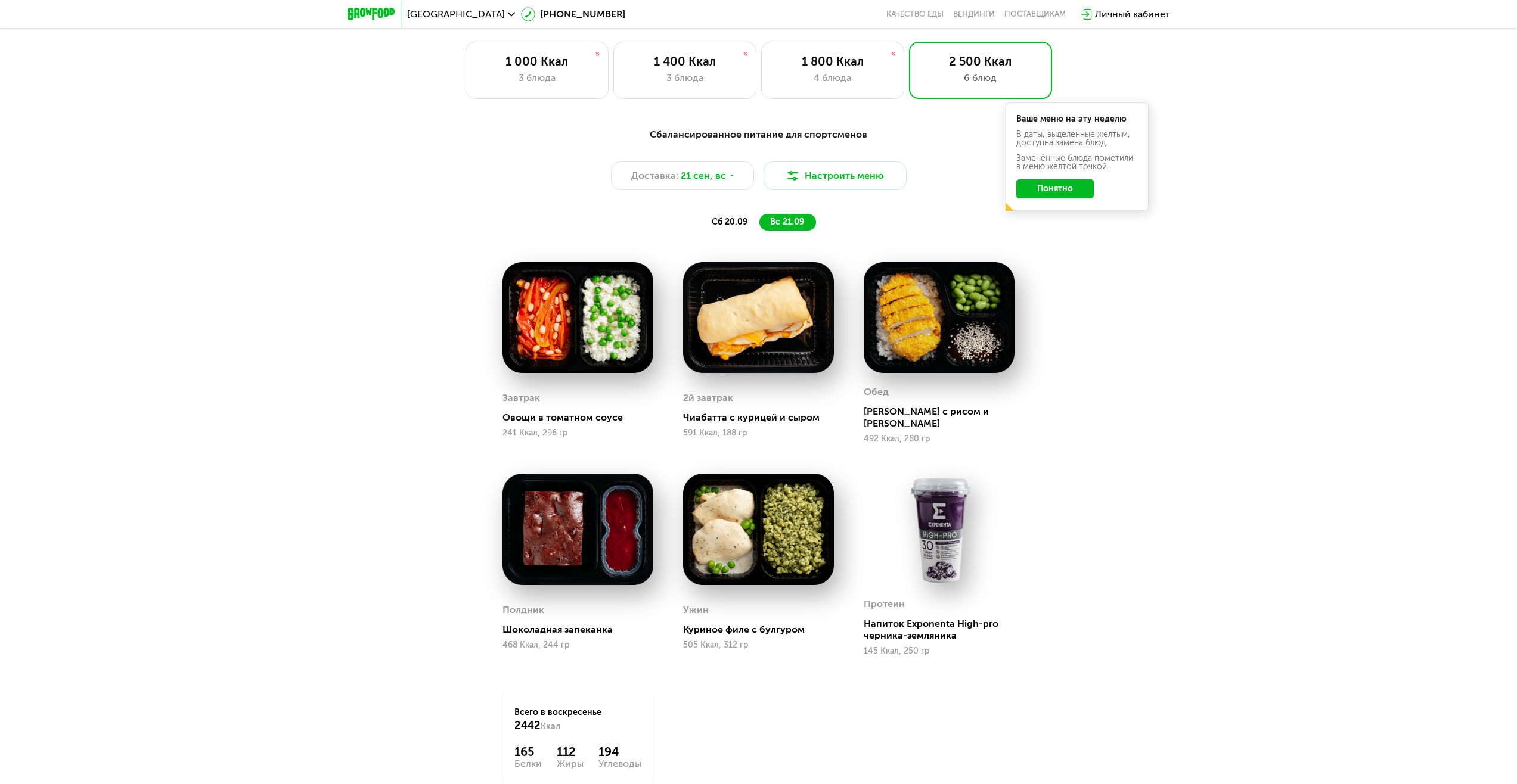
click at [721, 221] on span "сб 20.09" at bounding box center [729, 222] width 36 height 10
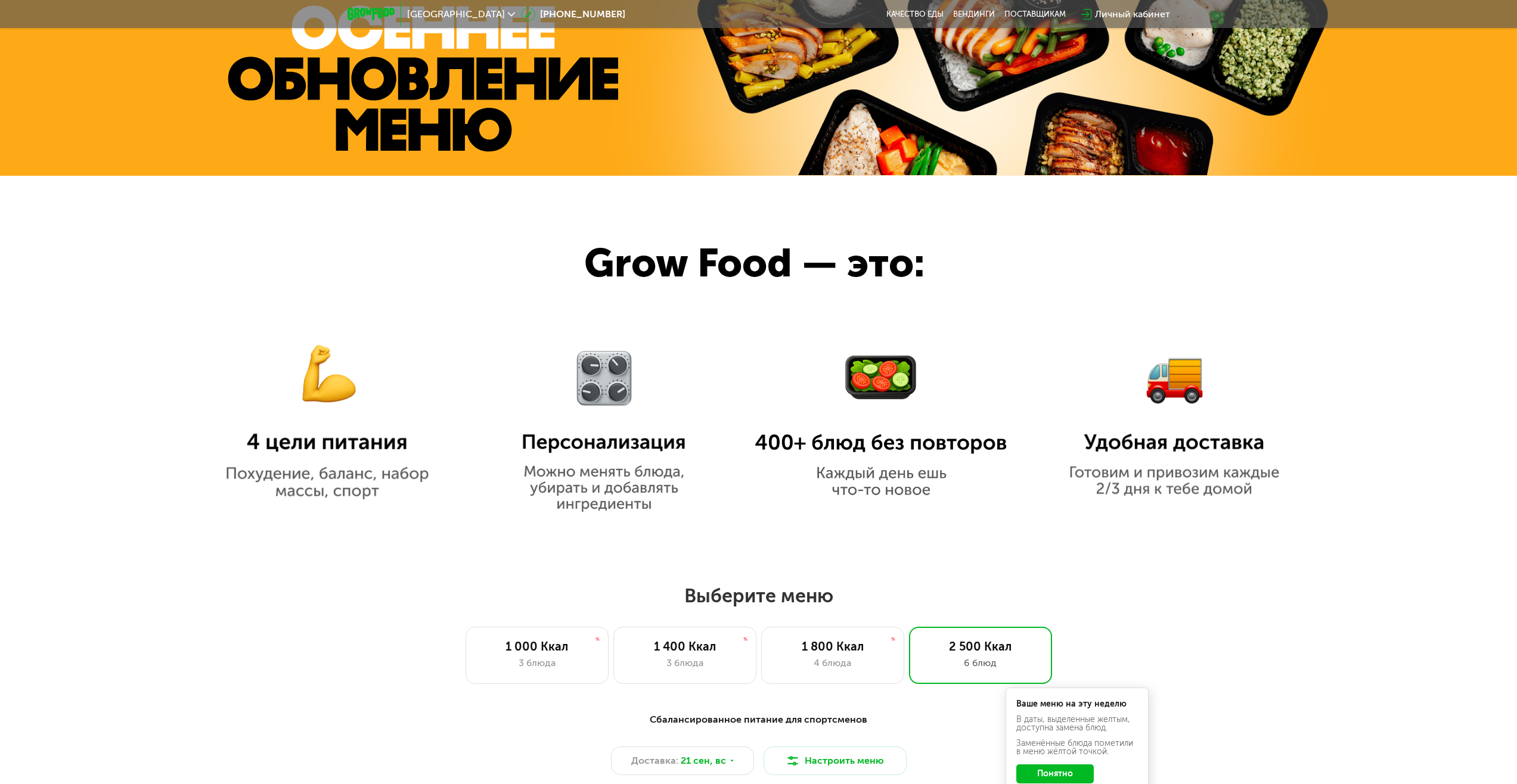
scroll to position [480, 0]
